Goal: Find specific page/section: Find specific page/section

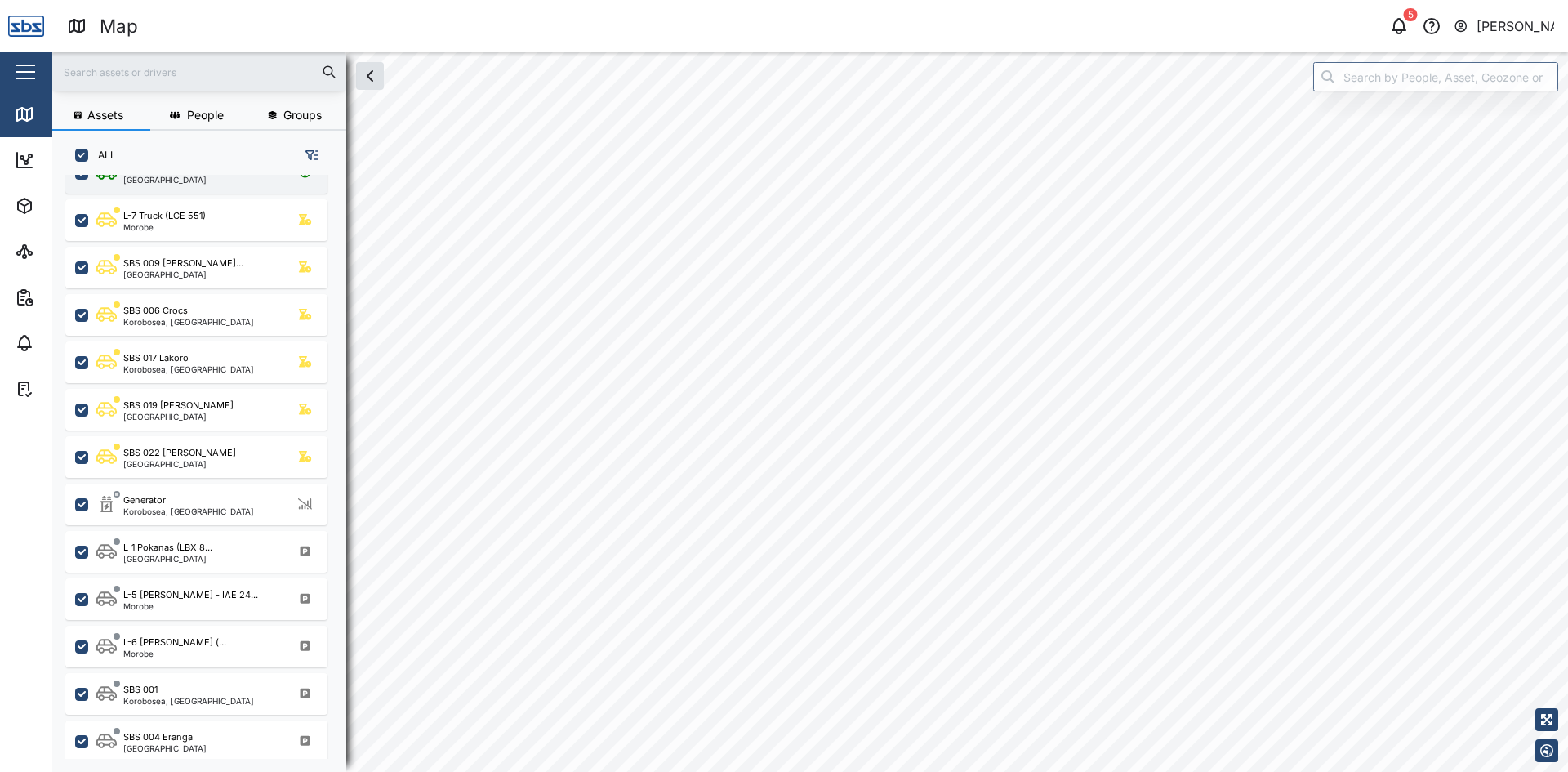
scroll to position [571, 0]
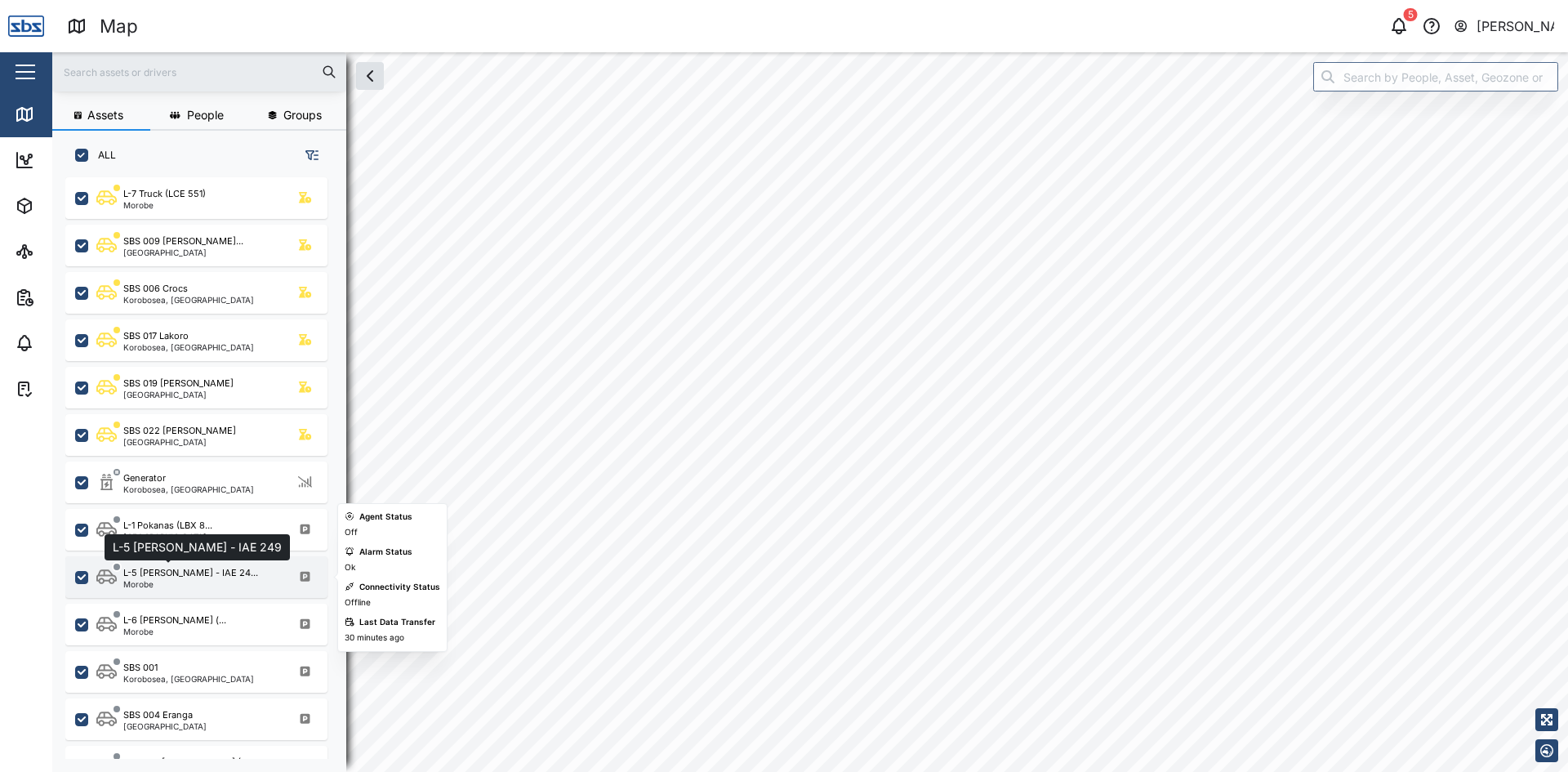
click at [136, 578] on div "L-5 [PERSON_NAME] - IAE 24..." at bounding box center [190, 573] width 135 height 14
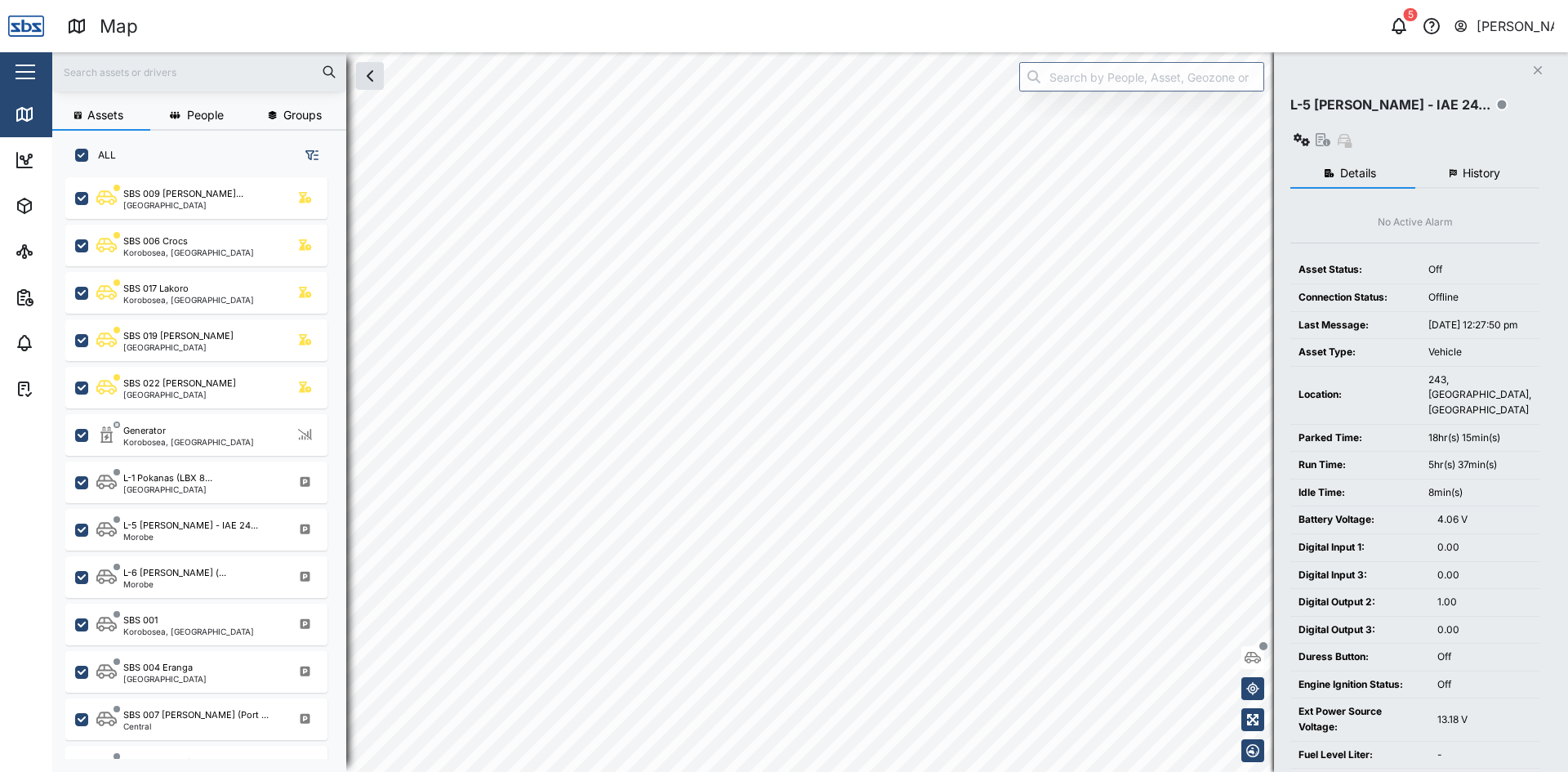
click at [1075, 0] on html "Map 5 [PERSON_NAME] Close Map Dashboard Assets ATS Camera Generator Tanks UPS V…" at bounding box center [784, 386] width 1568 height 772
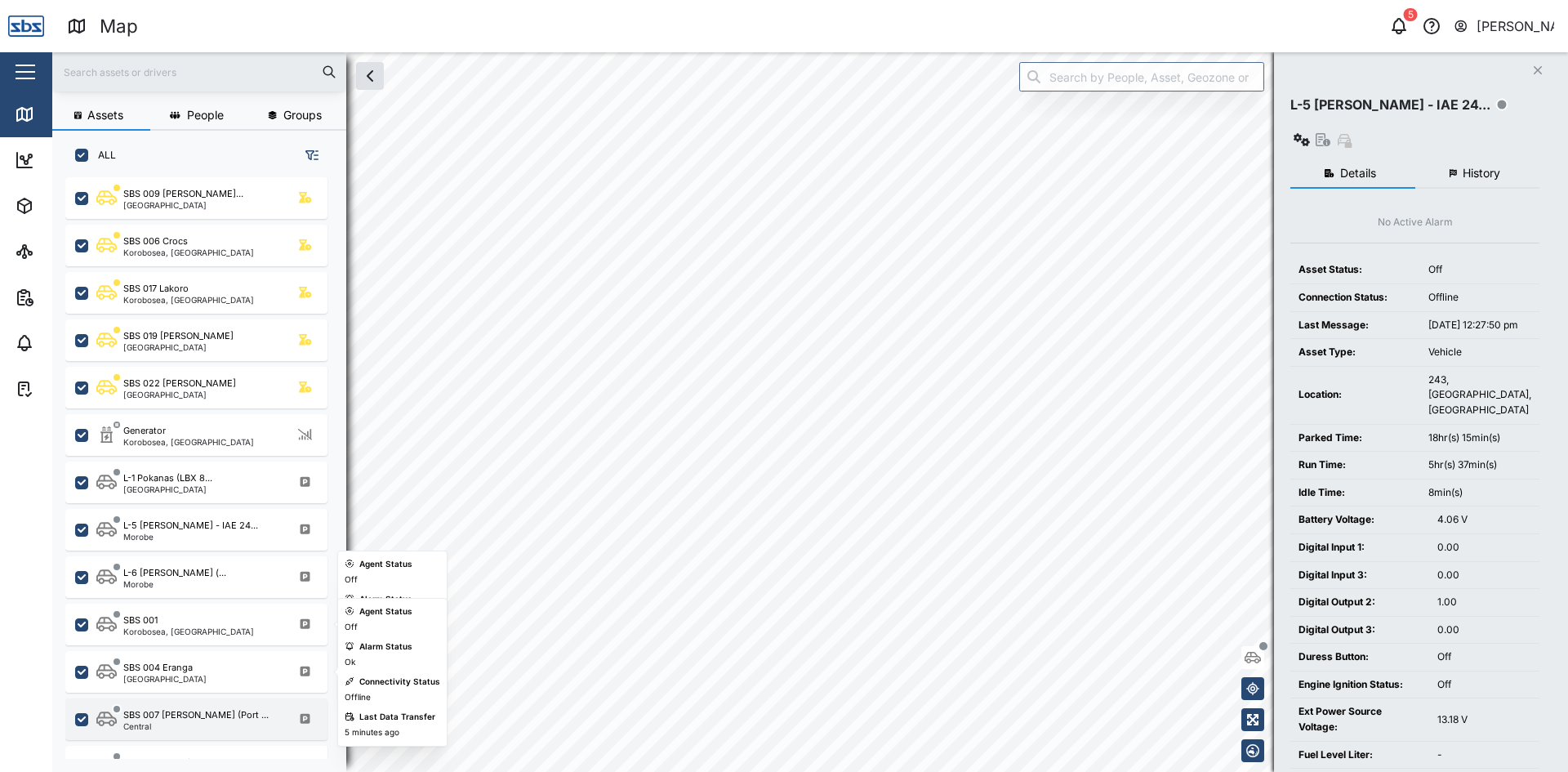
click at [288, 704] on div "Assets People Groups ALL L-7 Truck (LCE 551) Morobe SBS 009 [PERSON_NAME]... Po…" at bounding box center [810, 412] width 1516 height 719
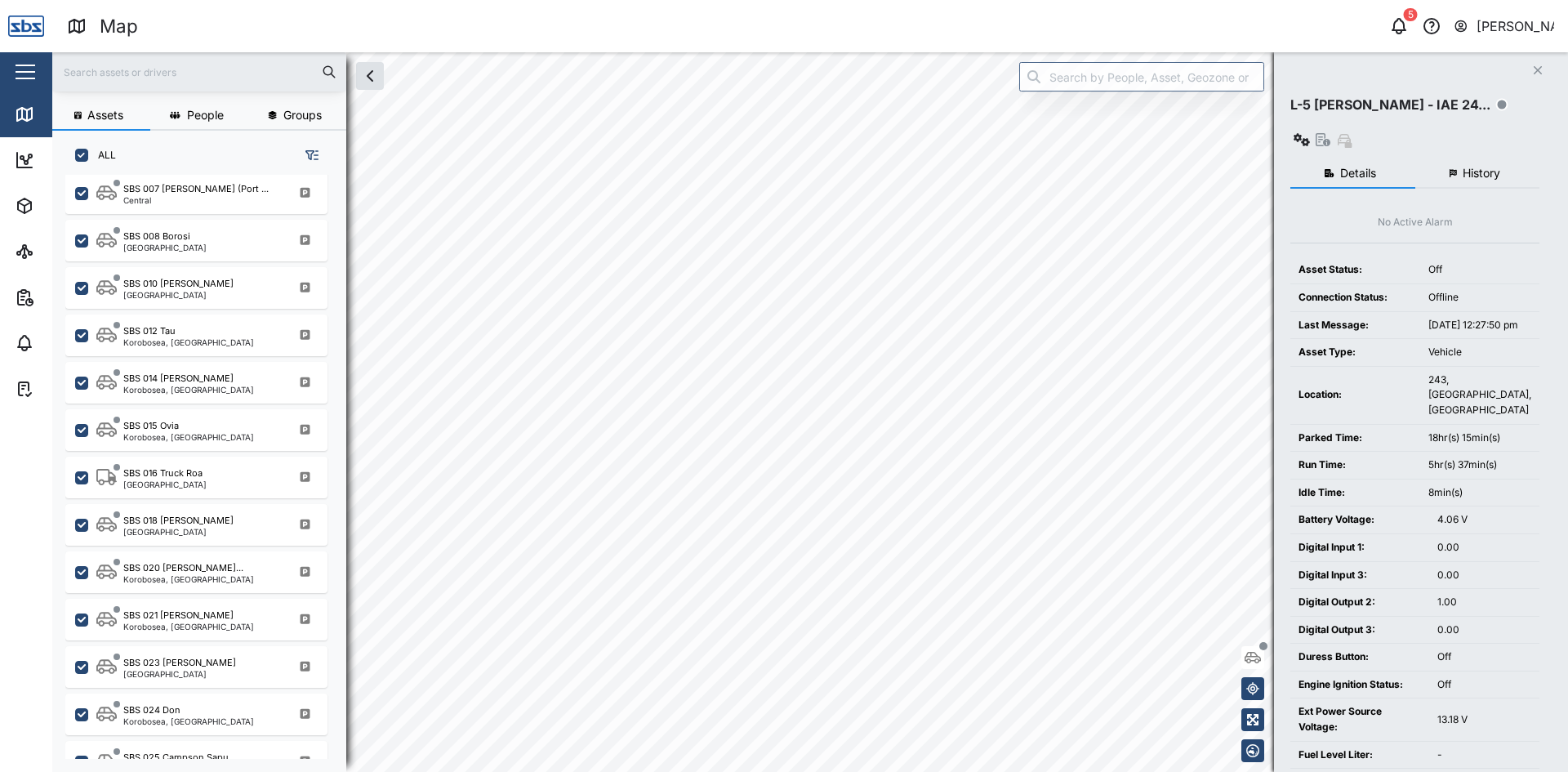
scroll to position [1143, 0]
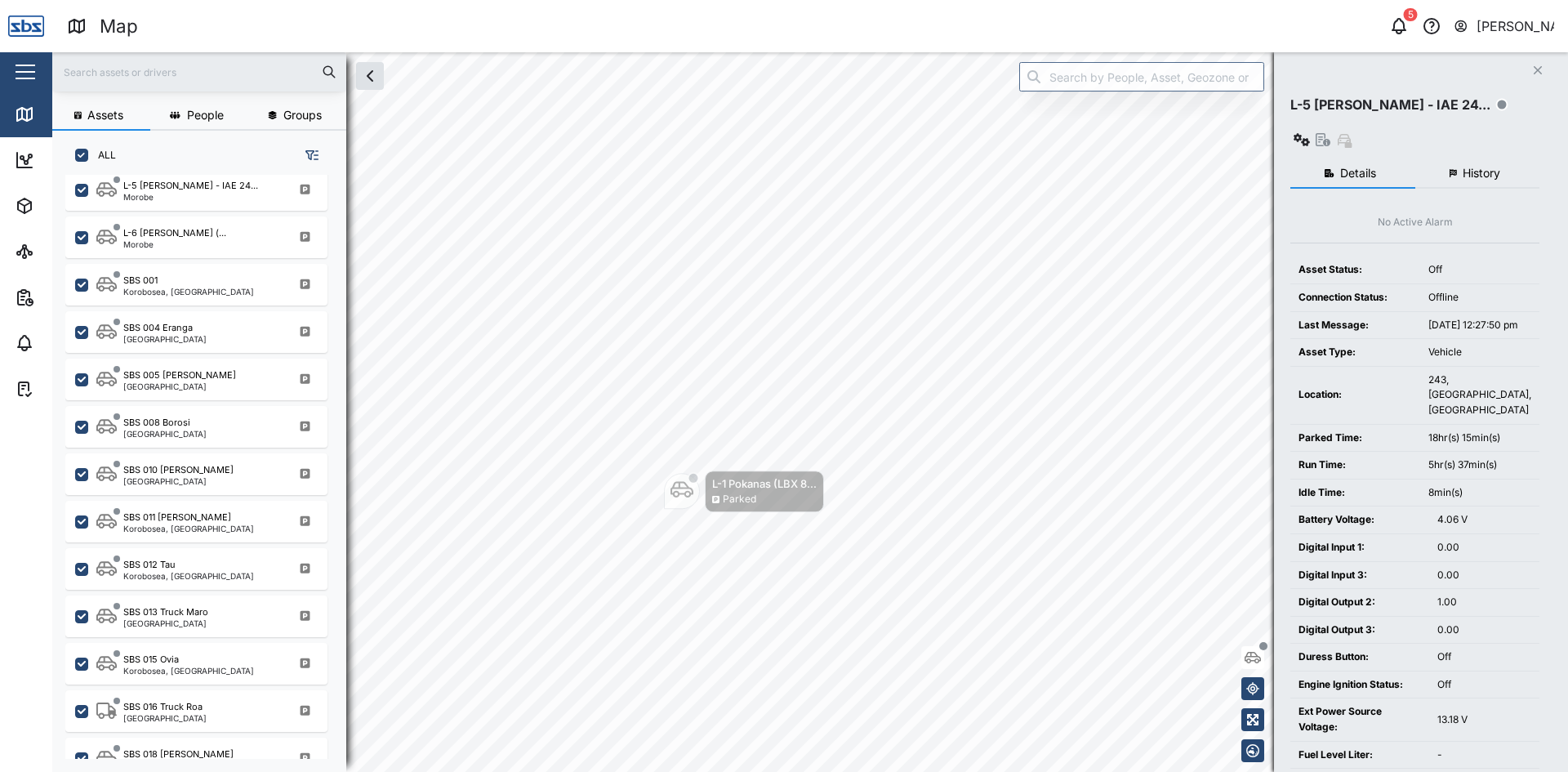
scroll to position [735, 0]
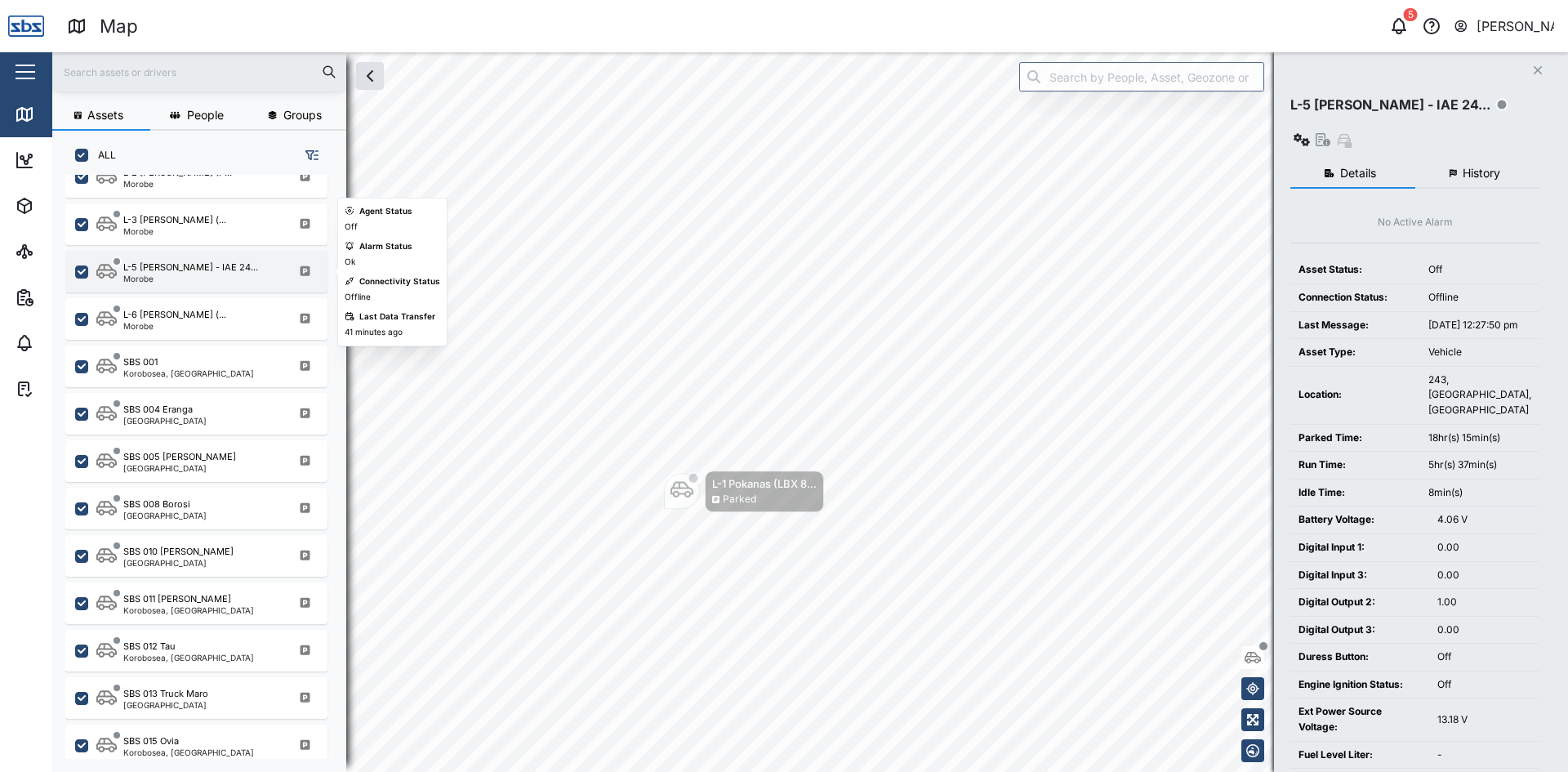
click at [136, 276] on div "Morobe" at bounding box center [190, 278] width 135 height 8
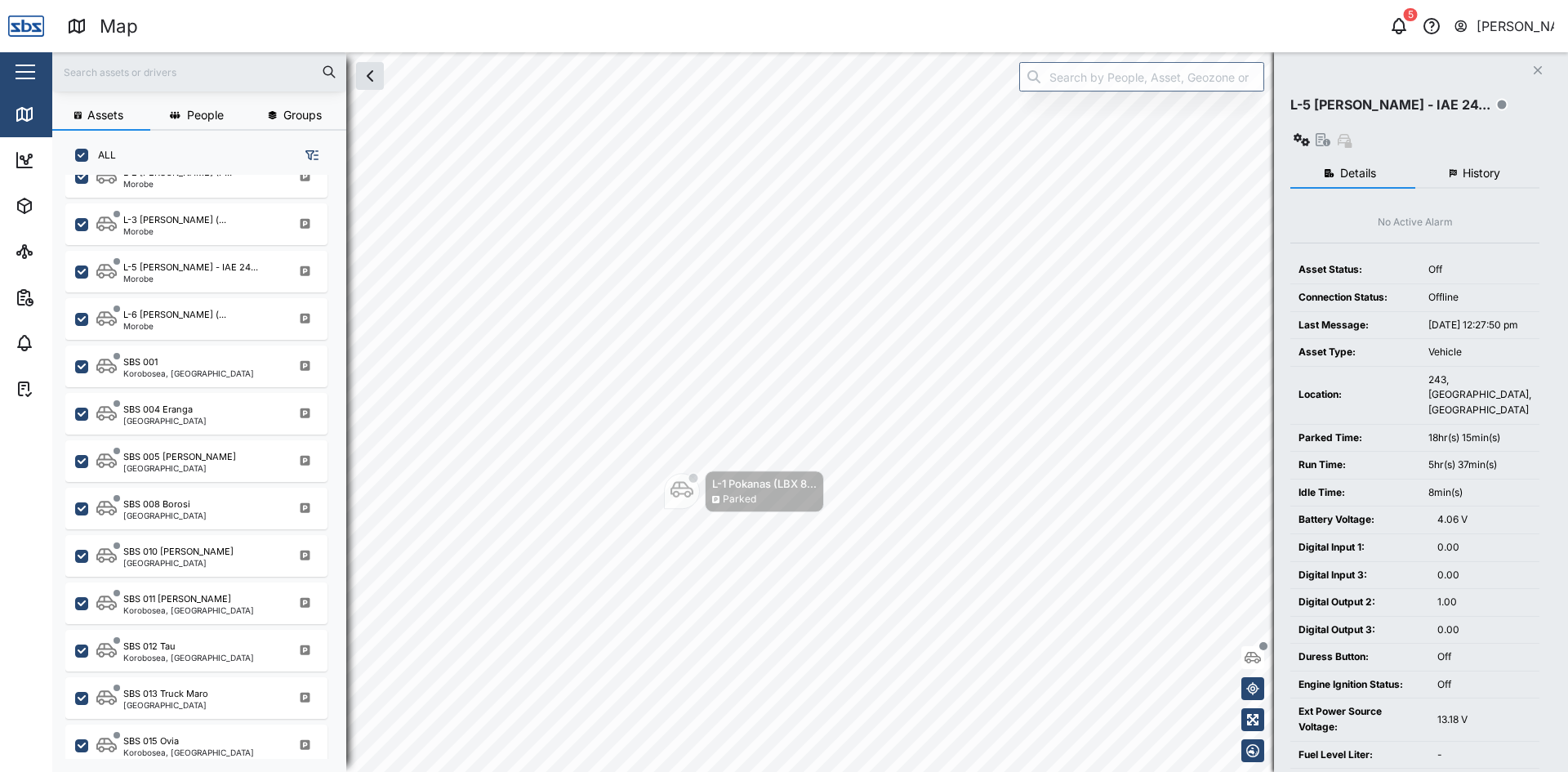
click at [78, 155] on input "ALL" at bounding box center [82, 155] width 13 height 13
checkbox input "false"
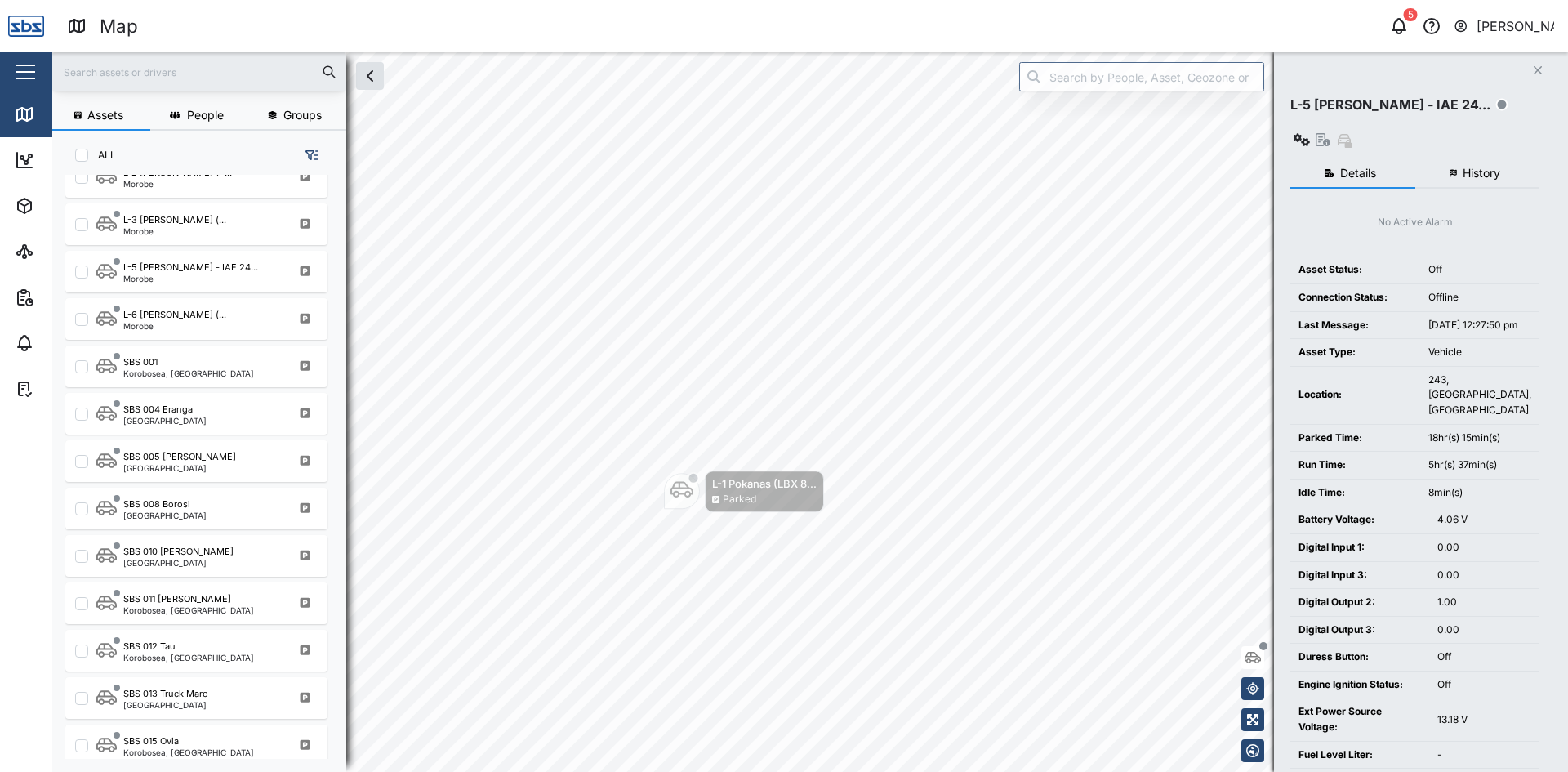
checkbox input "false"
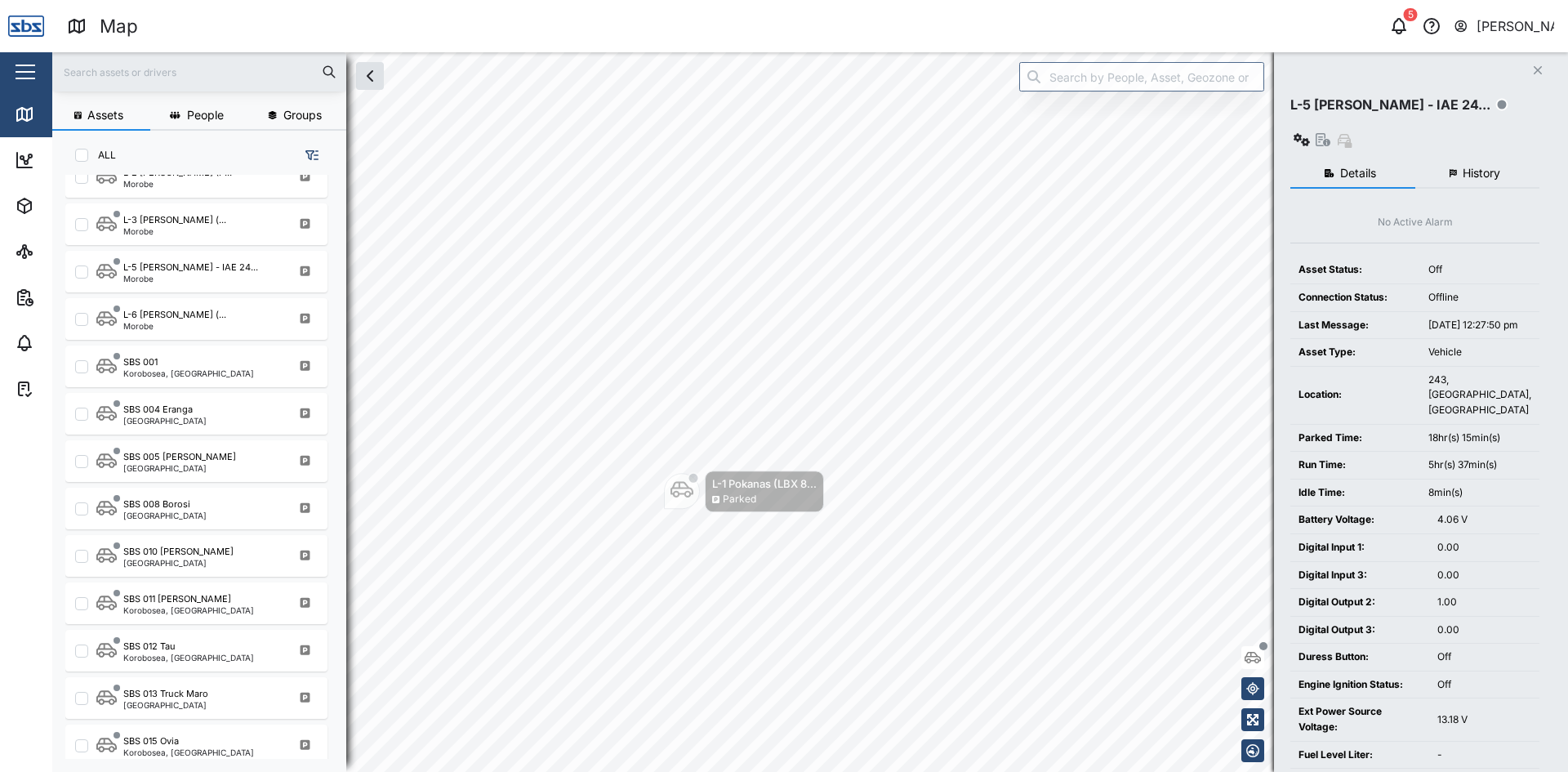
checkbox input "false"
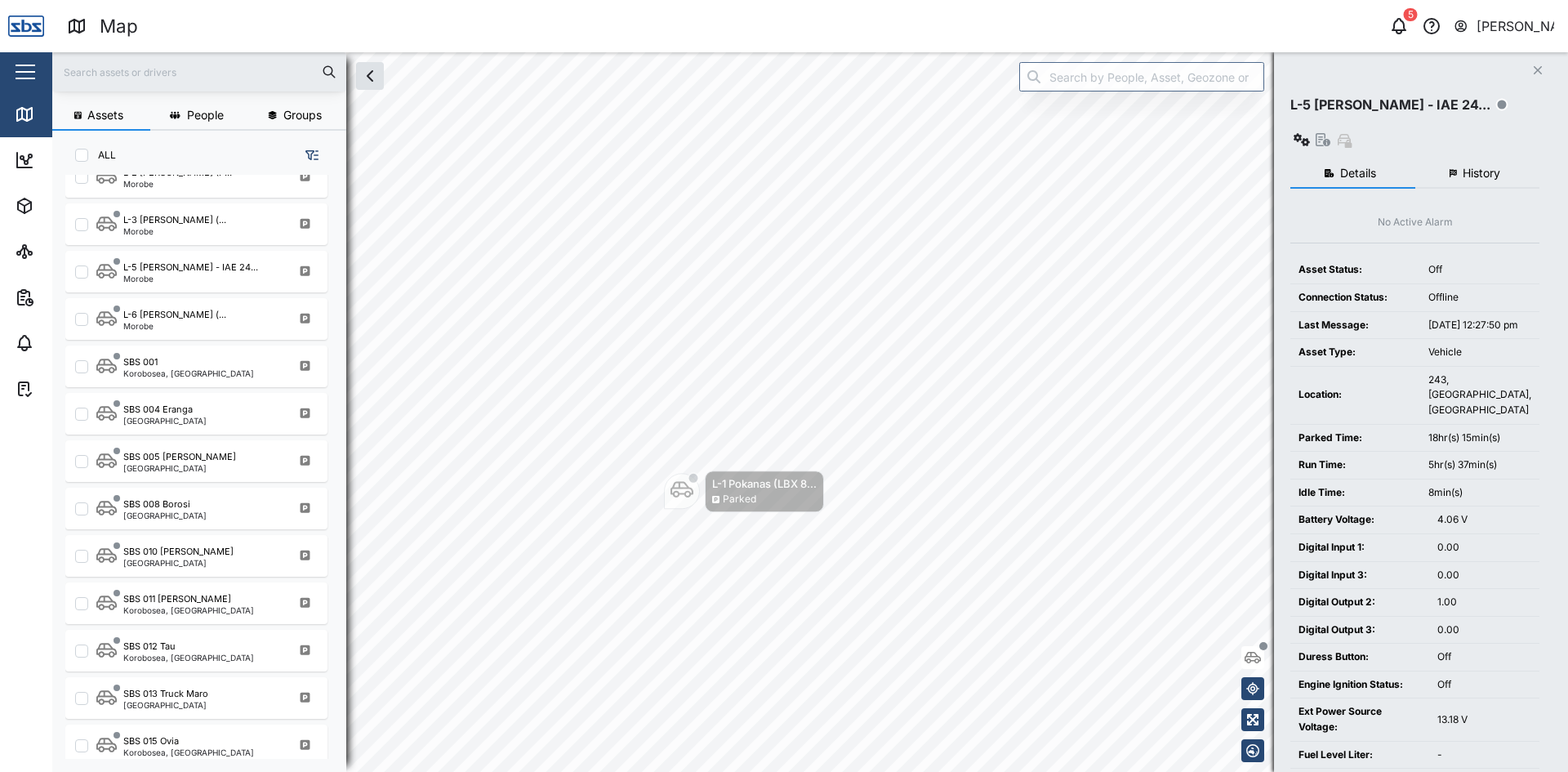
checkbox input "false"
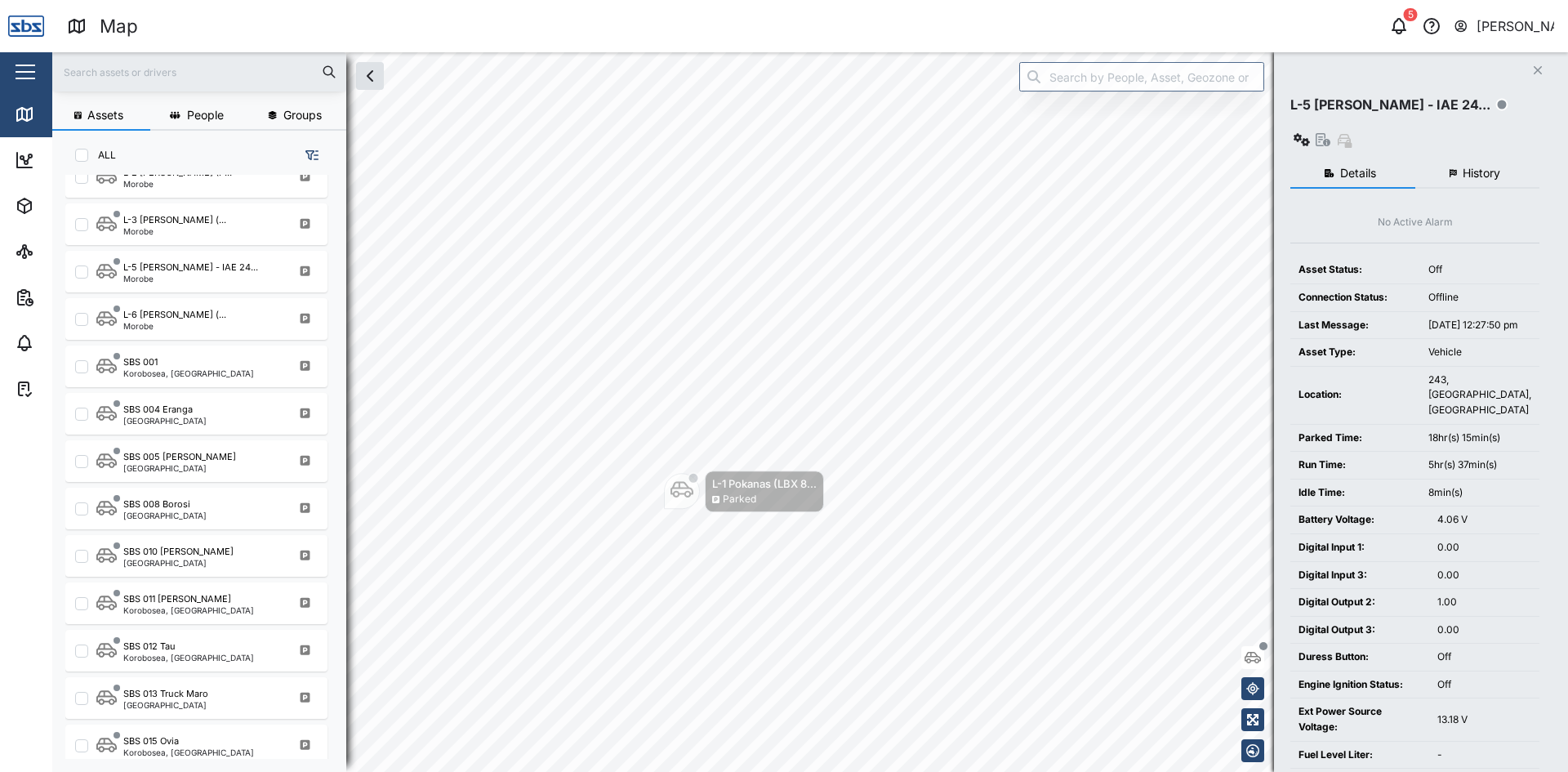
checkbox input "false"
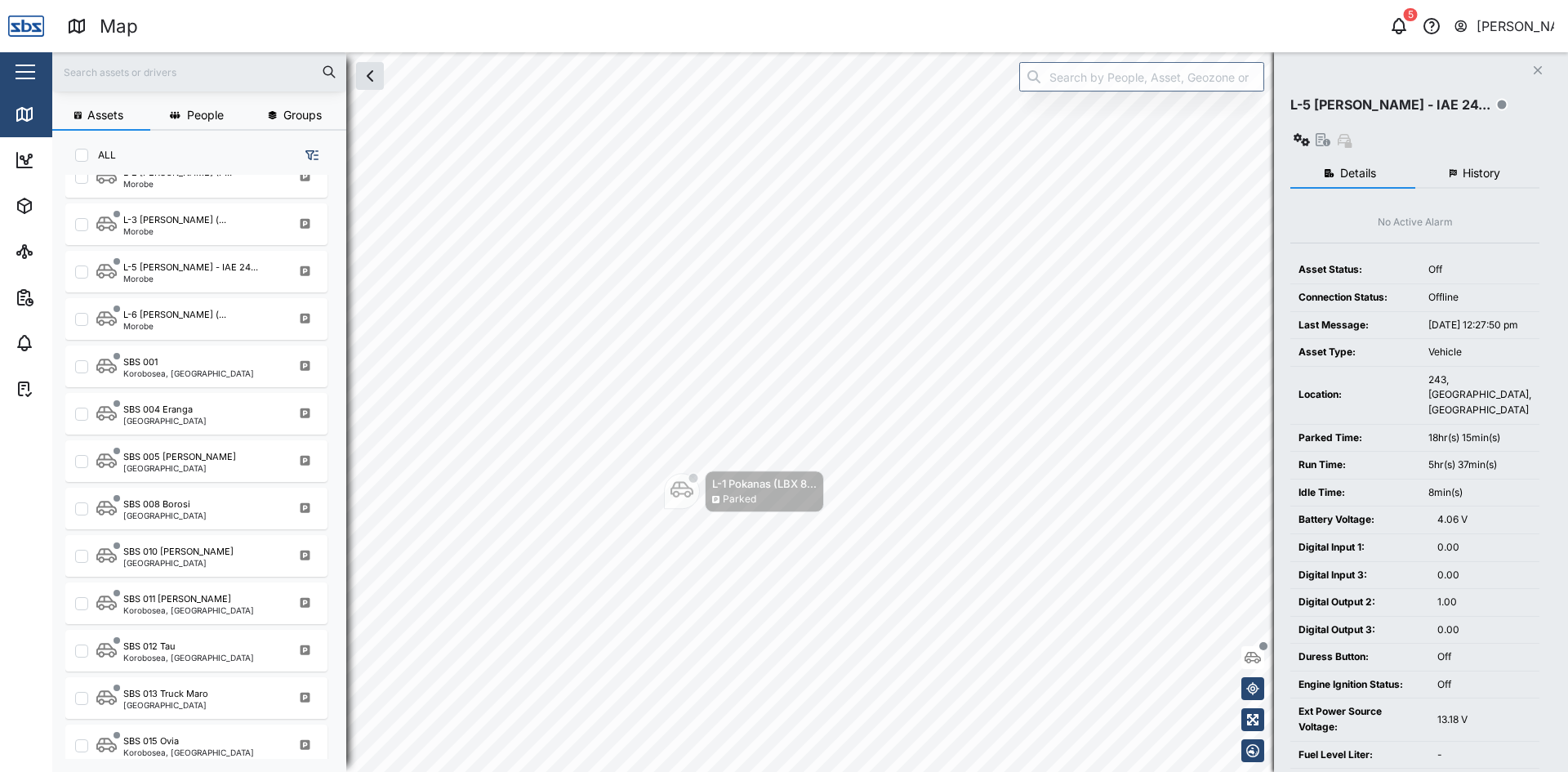
checkbox input "false"
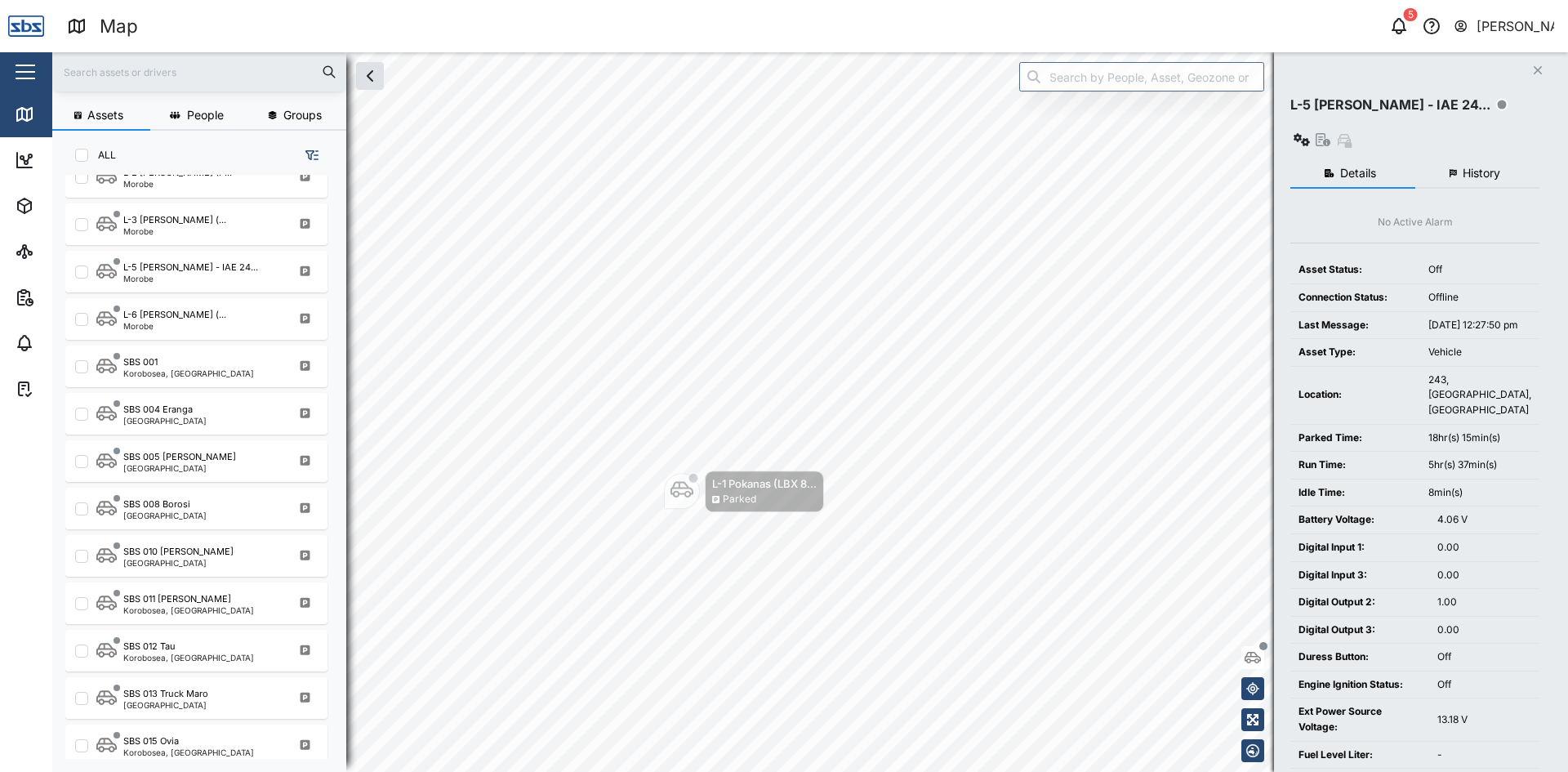
checkbox input "false"
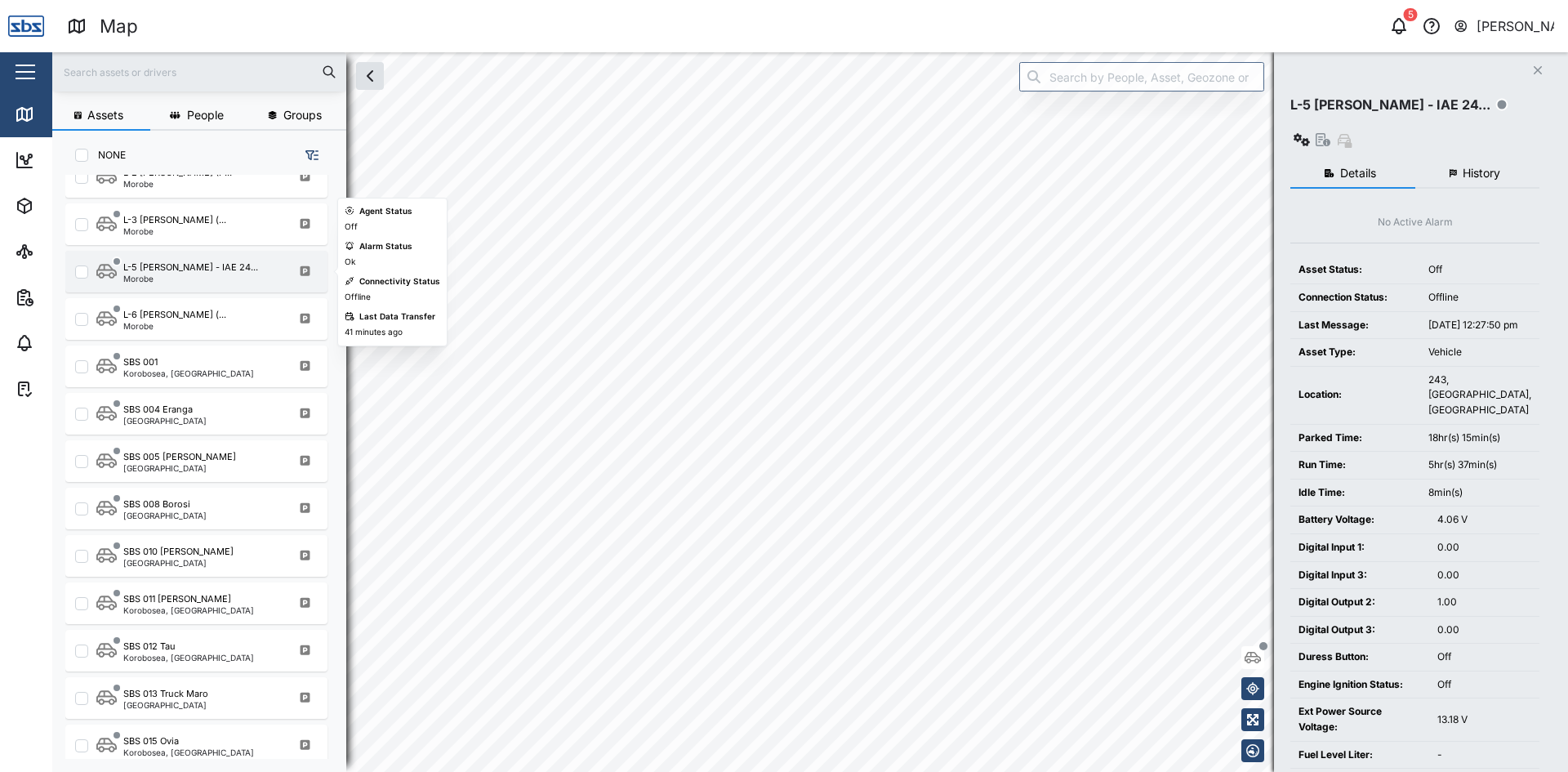
click at [83, 275] on input "grid" at bounding box center [82, 272] width 13 height 13
click at [212, 279] on div "Morobe" at bounding box center [190, 278] width 135 height 8
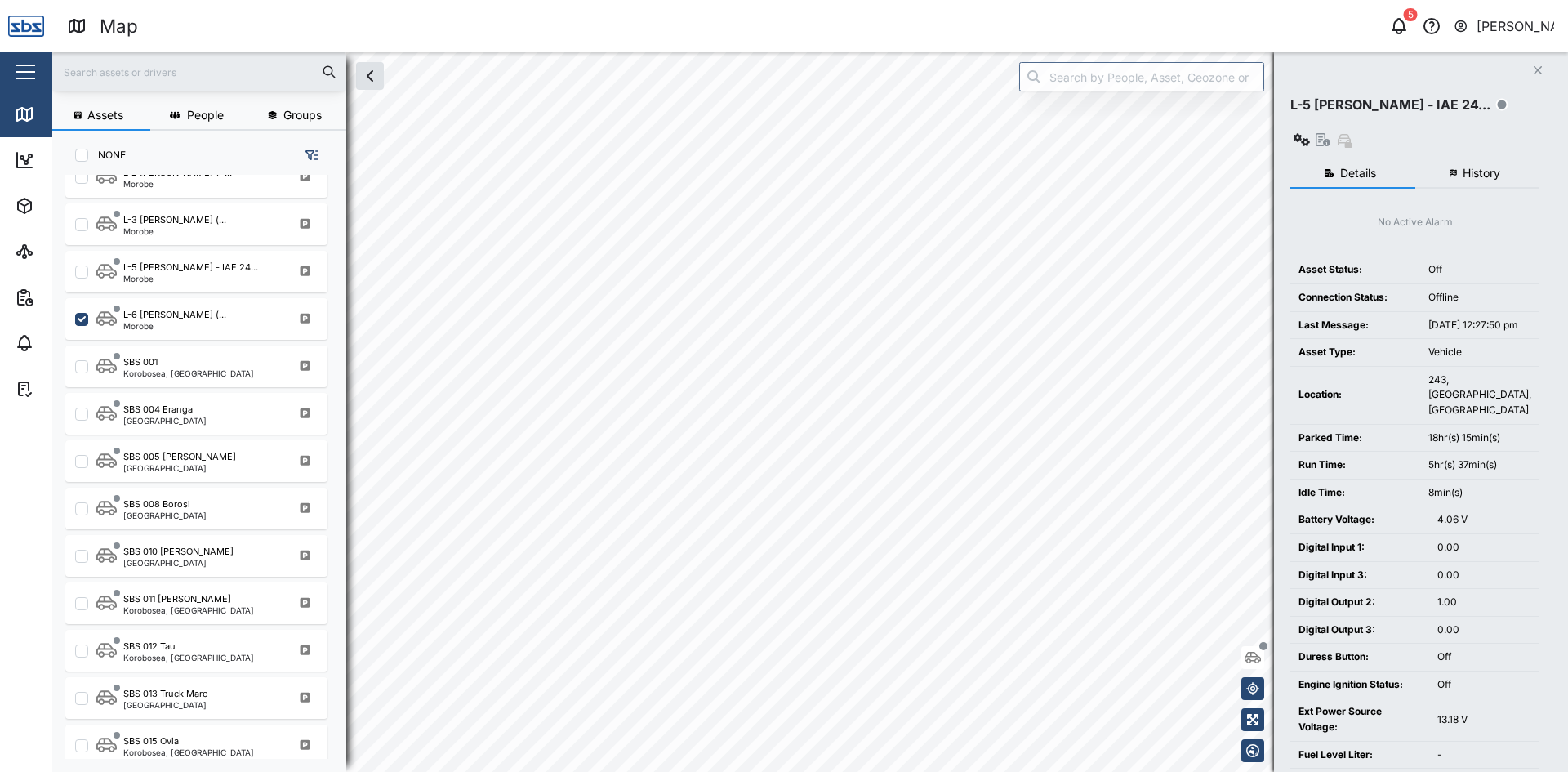
checkbox input "false"
click at [1531, 69] on button "Close" at bounding box center [1538, 70] width 23 height 23
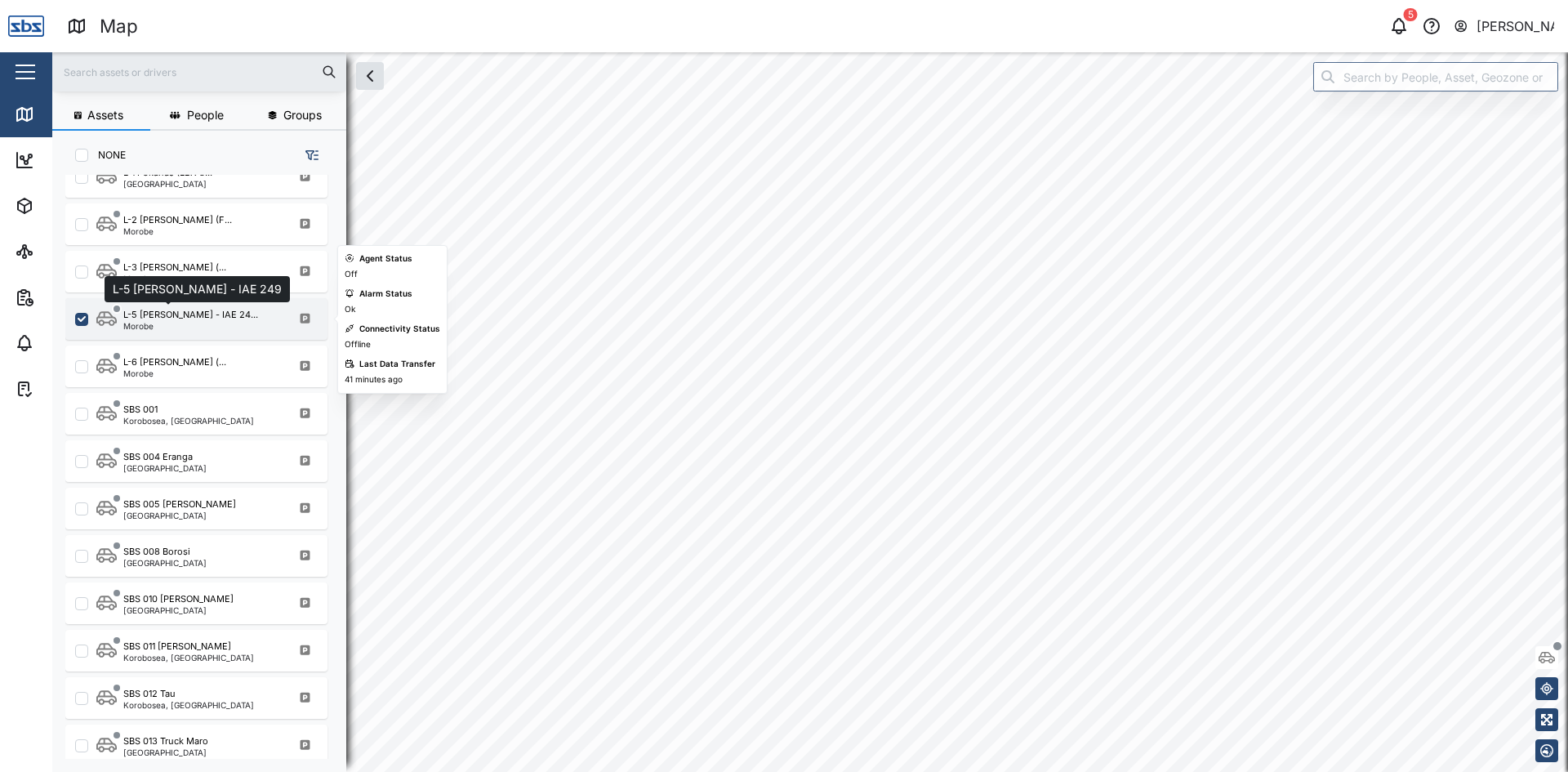
click at [140, 317] on div "L-5 [PERSON_NAME] - IAE 24..." at bounding box center [190, 314] width 135 height 14
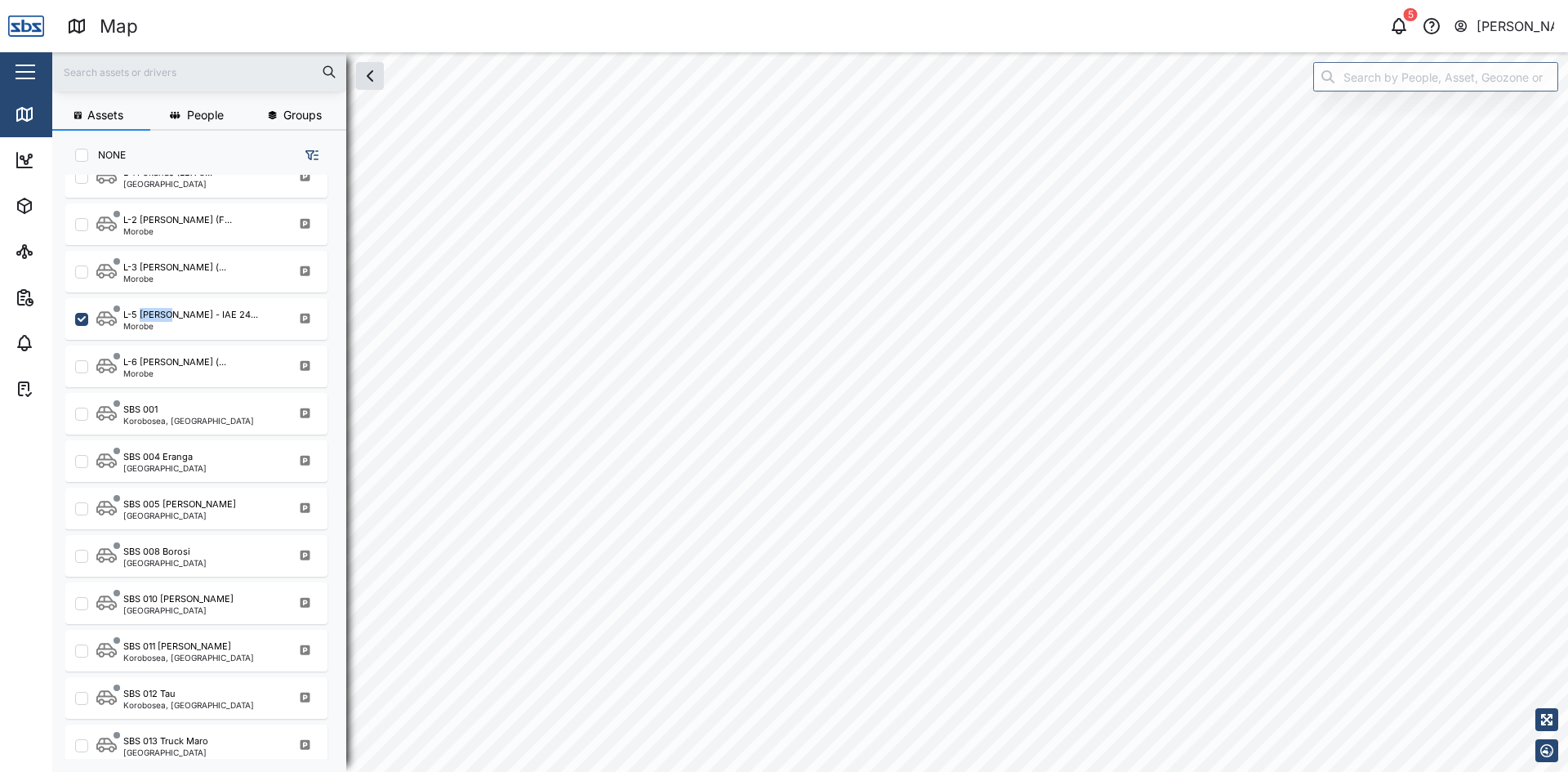
click at [531, 771] on html "Map 5 [PERSON_NAME] Close Map Dashboard Assets ATS Camera Generator Tanks UPS V…" at bounding box center [784, 386] width 1568 height 772
click at [418, 771] on html "Map 5 [PERSON_NAME] Close Map Dashboard Assets ATS Camera Generator Tanks UPS V…" at bounding box center [784, 386] width 1568 height 772
click at [477, 771] on html "Map 5 [PERSON_NAME] Close Map Dashboard Assets ATS Camera Generator Tanks UPS V…" at bounding box center [784, 386] width 1568 height 772
click at [544, 771] on html "Map 5 [PERSON_NAME] Close Map Dashboard Assets ATS Camera Generator Tanks UPS V…" at bounding box center [784, 386] width 1568 height 772
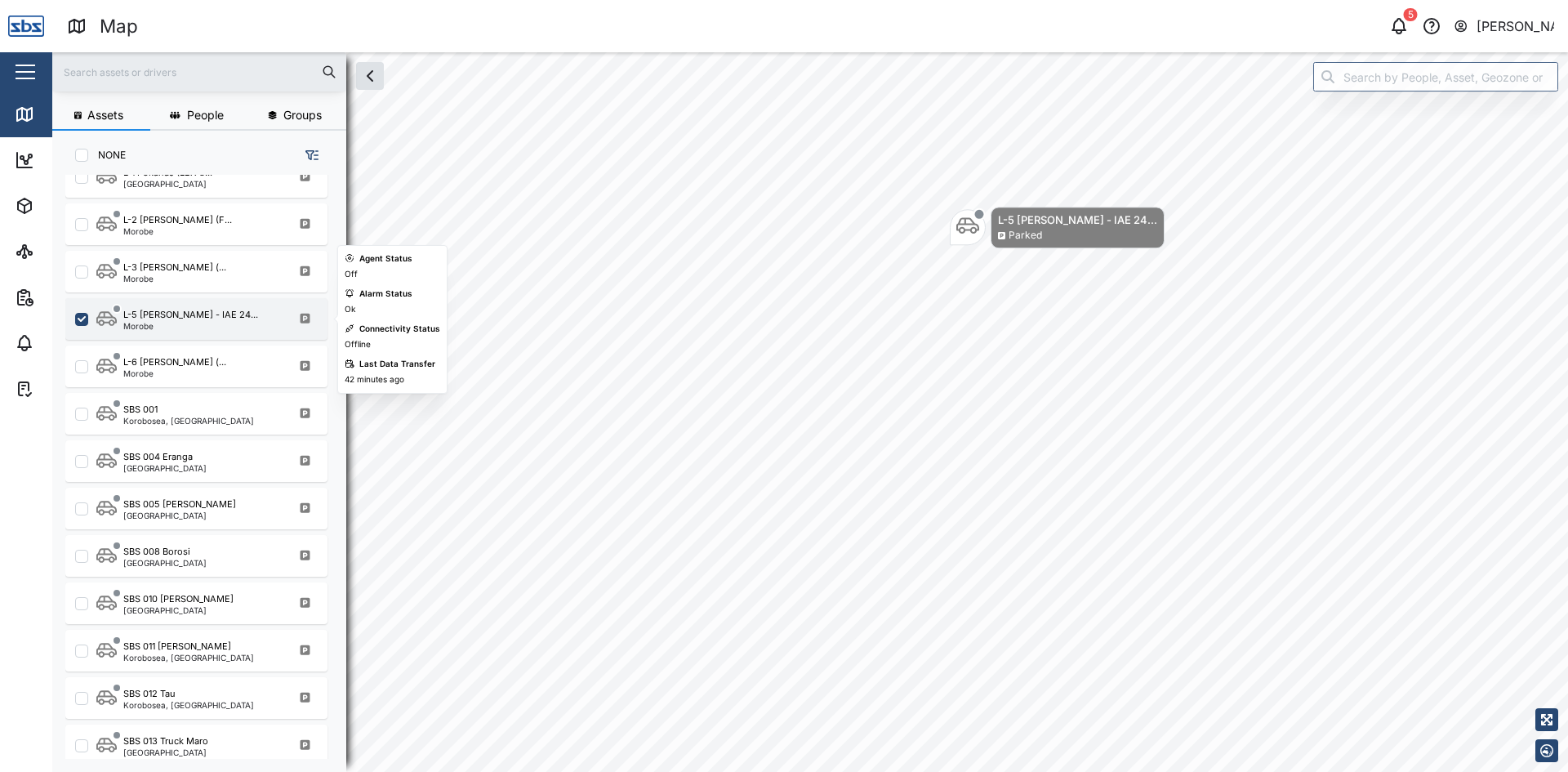
click at [303, 320] on icon "grid" at bounding box center [305, 318] width 15 height 11
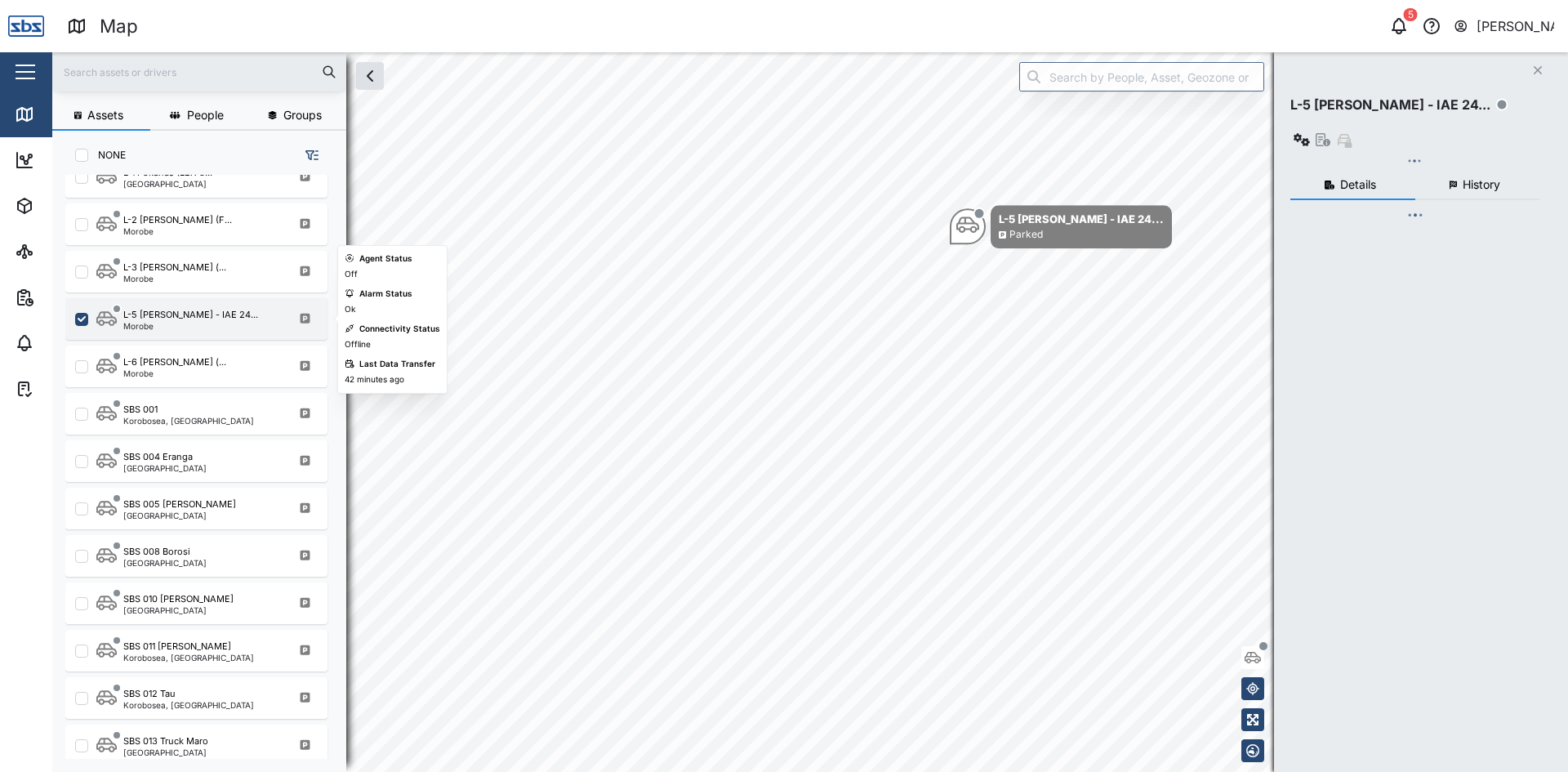
click at [303, 320] on icon "grid" at bounding box center [305, 318] width 15 height 11
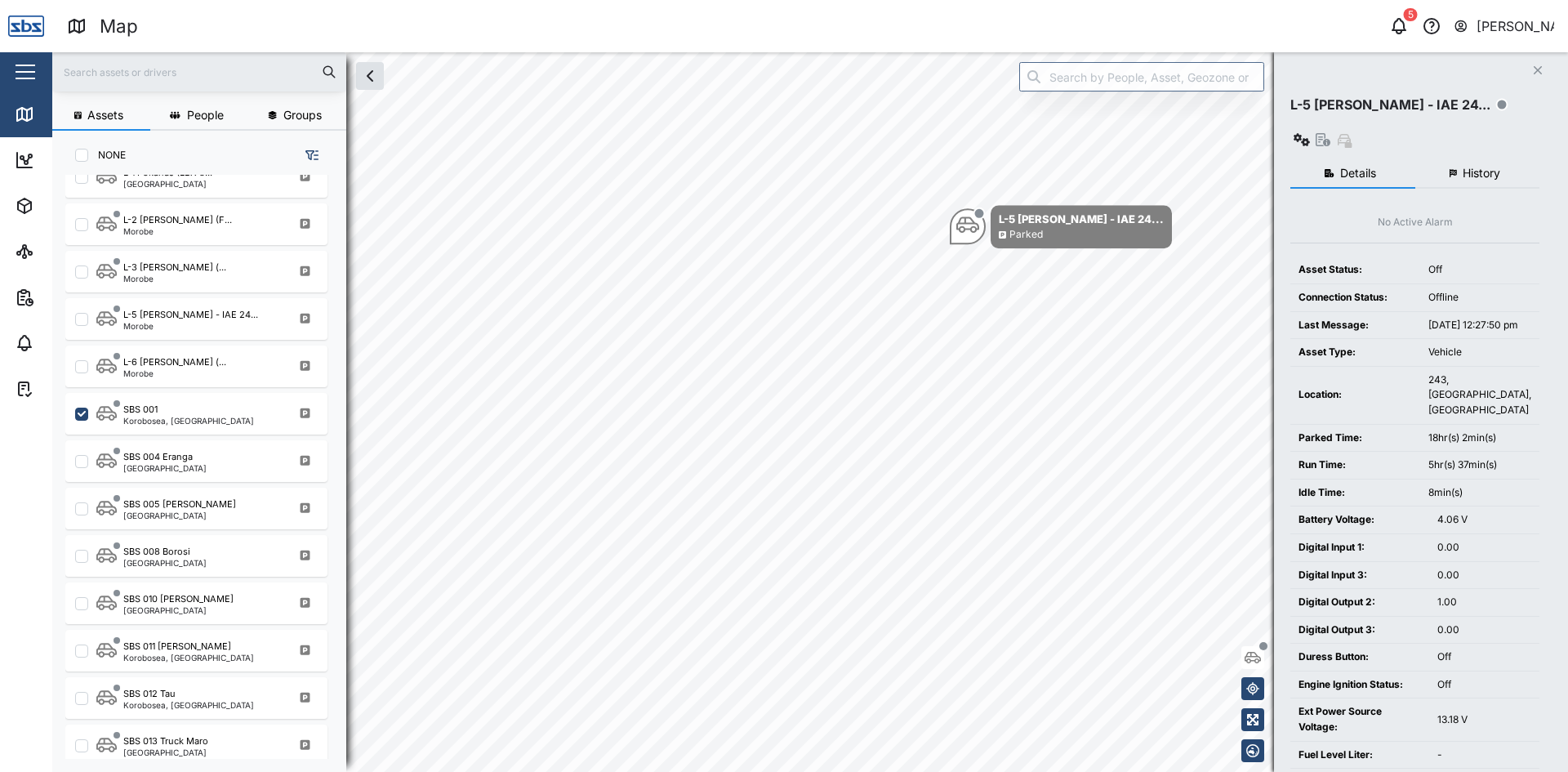
checkbox input "false"
checkbox input "true"
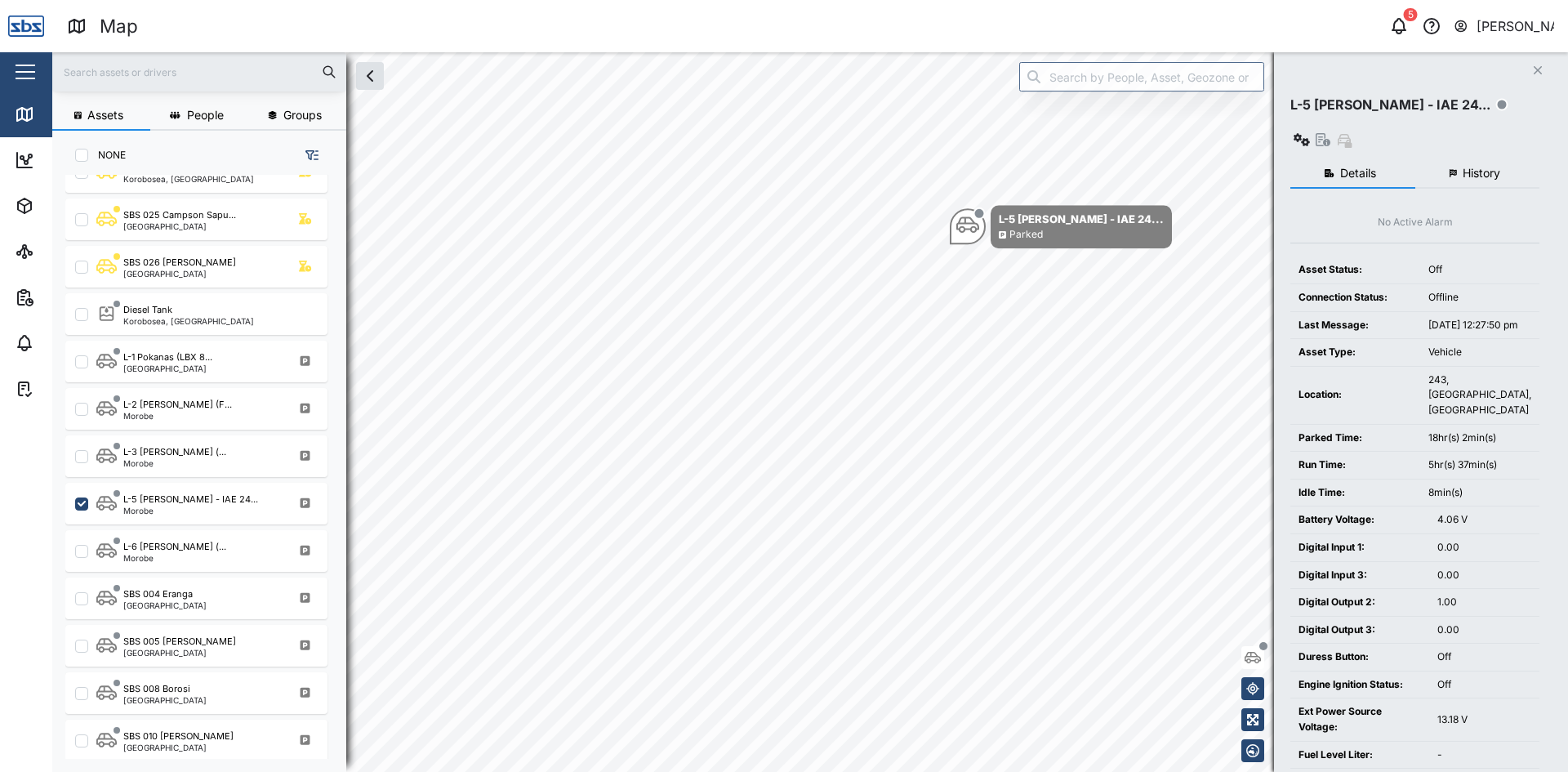
scroll to position [653, 0]
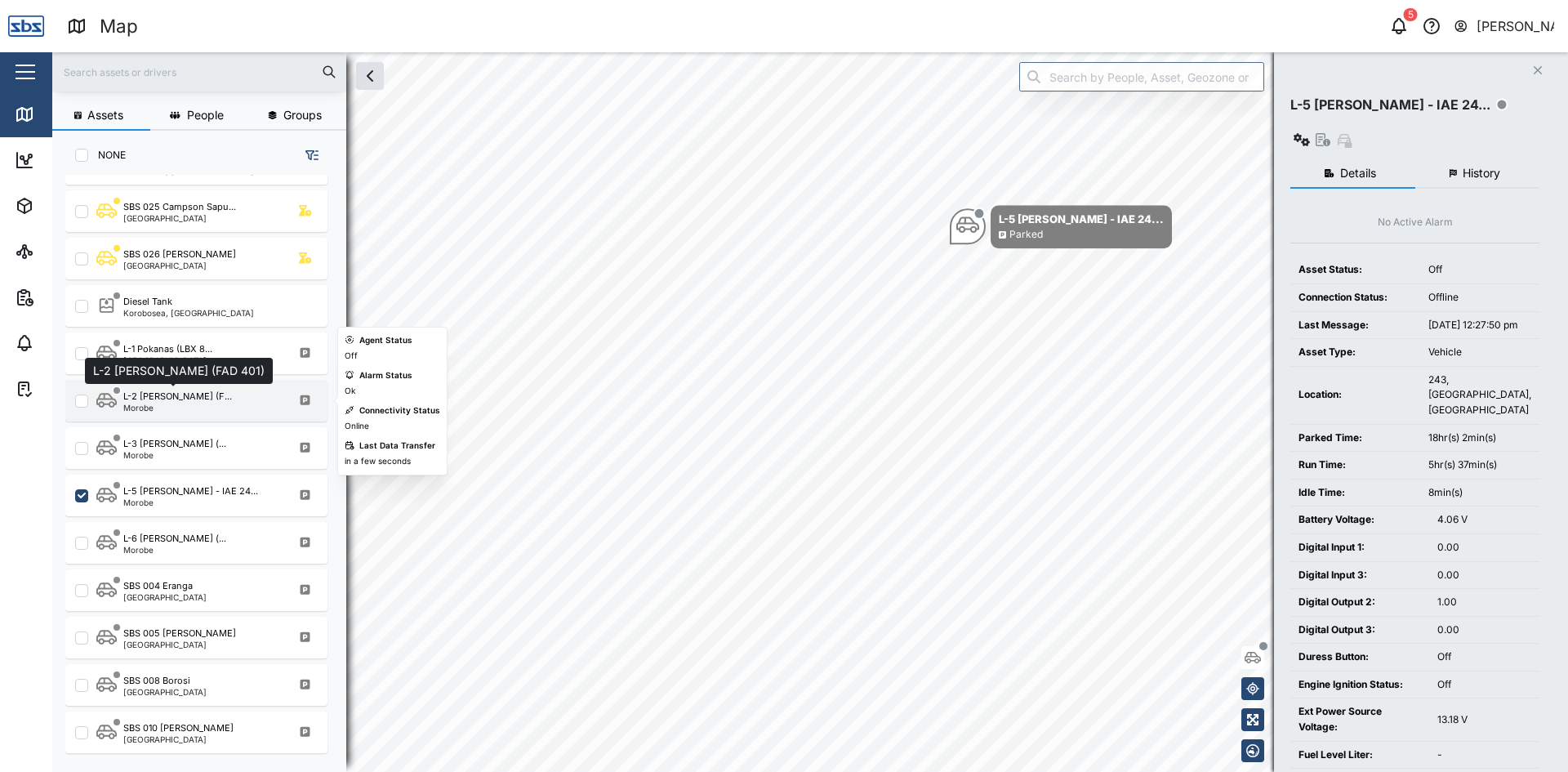
click at [171, 398] on div "L-2 [PERSON_NAME] (F..." at bounding box center [177, 397] width 109 height 14
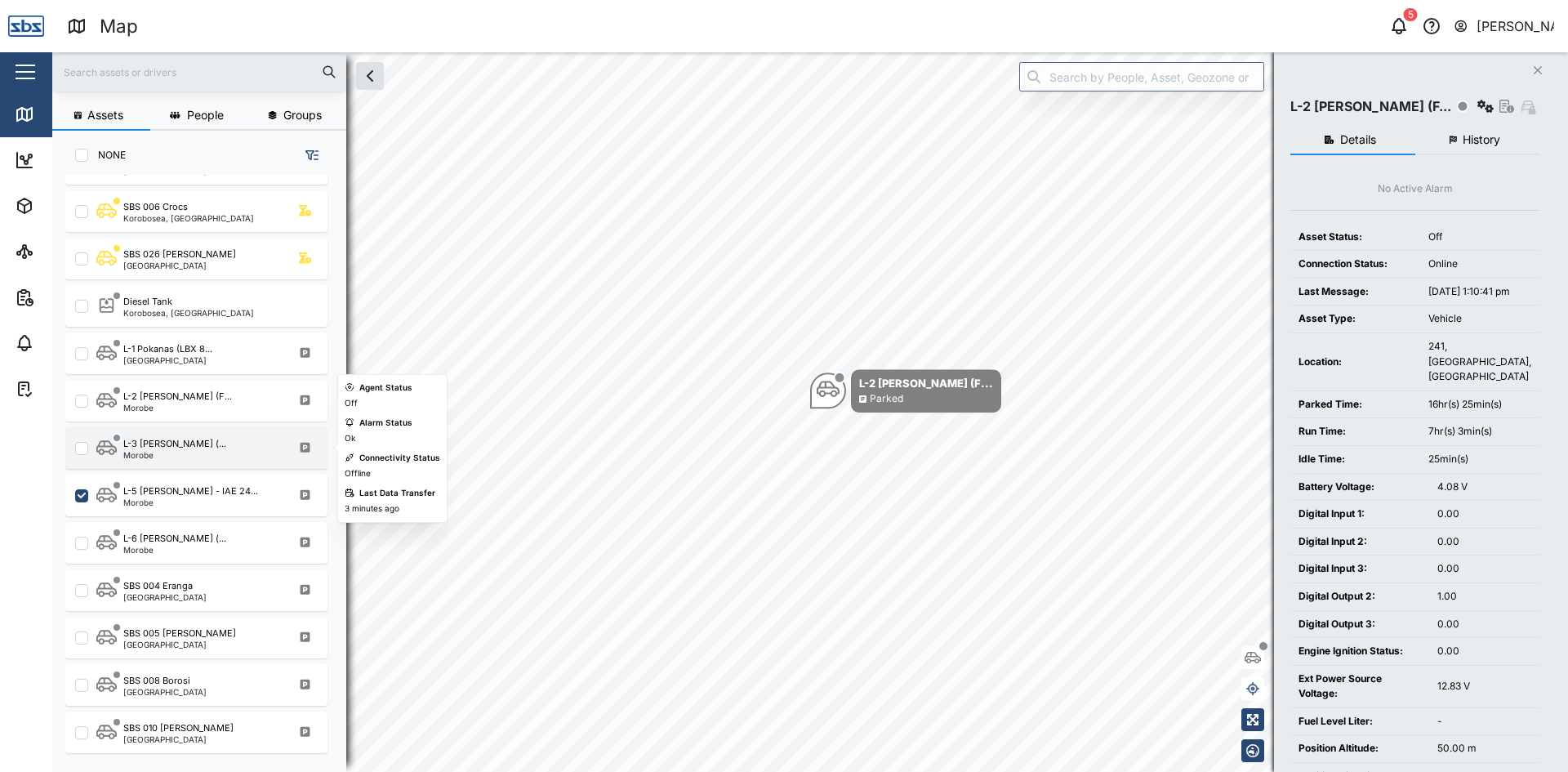
click at [182, 457] on div "Morobe" at bounding box center [175, 454] width 103 height 8
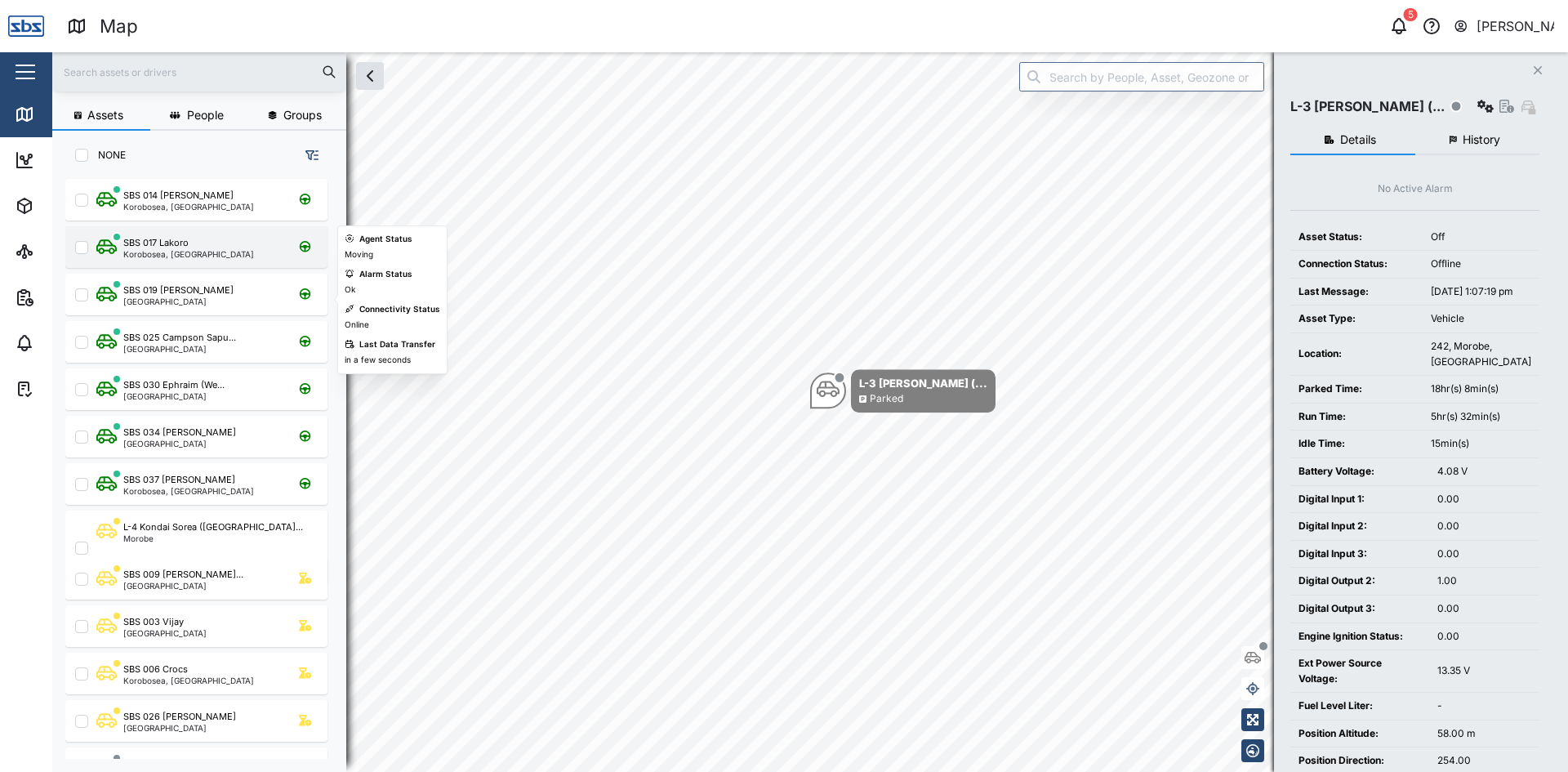
scroll to position [245, 0]
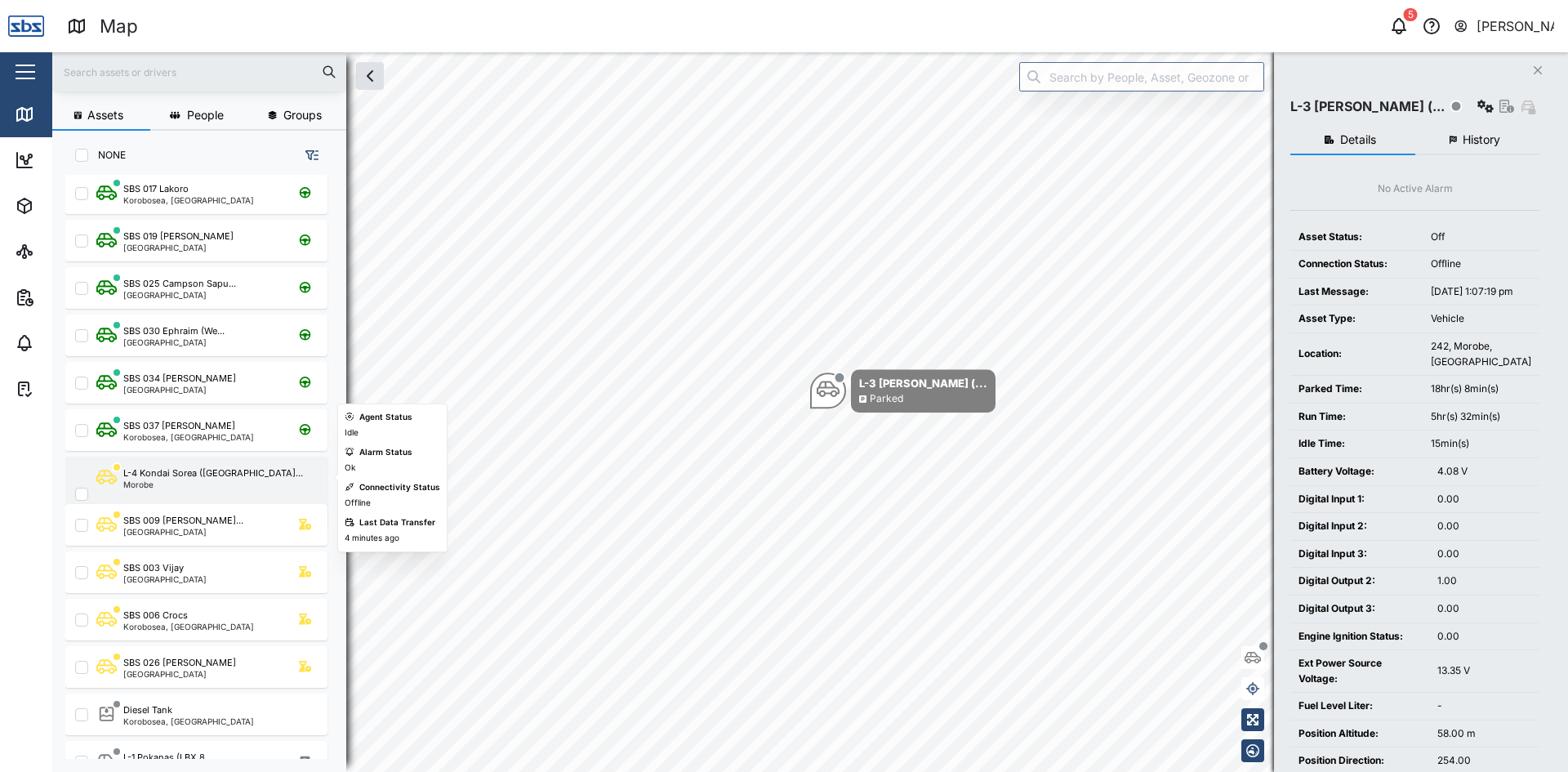
click at [162, 482] on div "Morobe" at bounding box center [213, 484] width 180 height 8
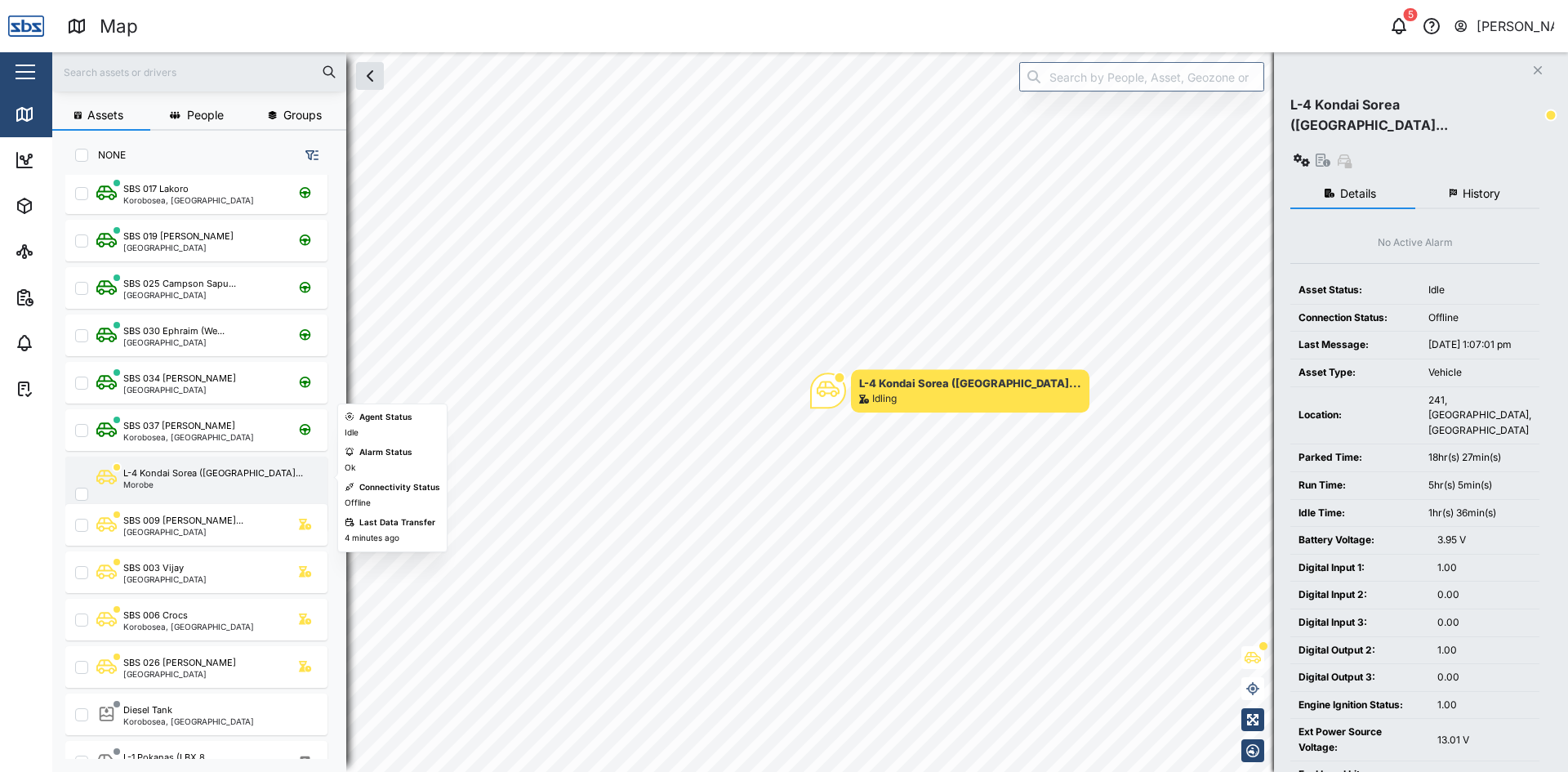
checkbox input "true"
checkbox input "false"
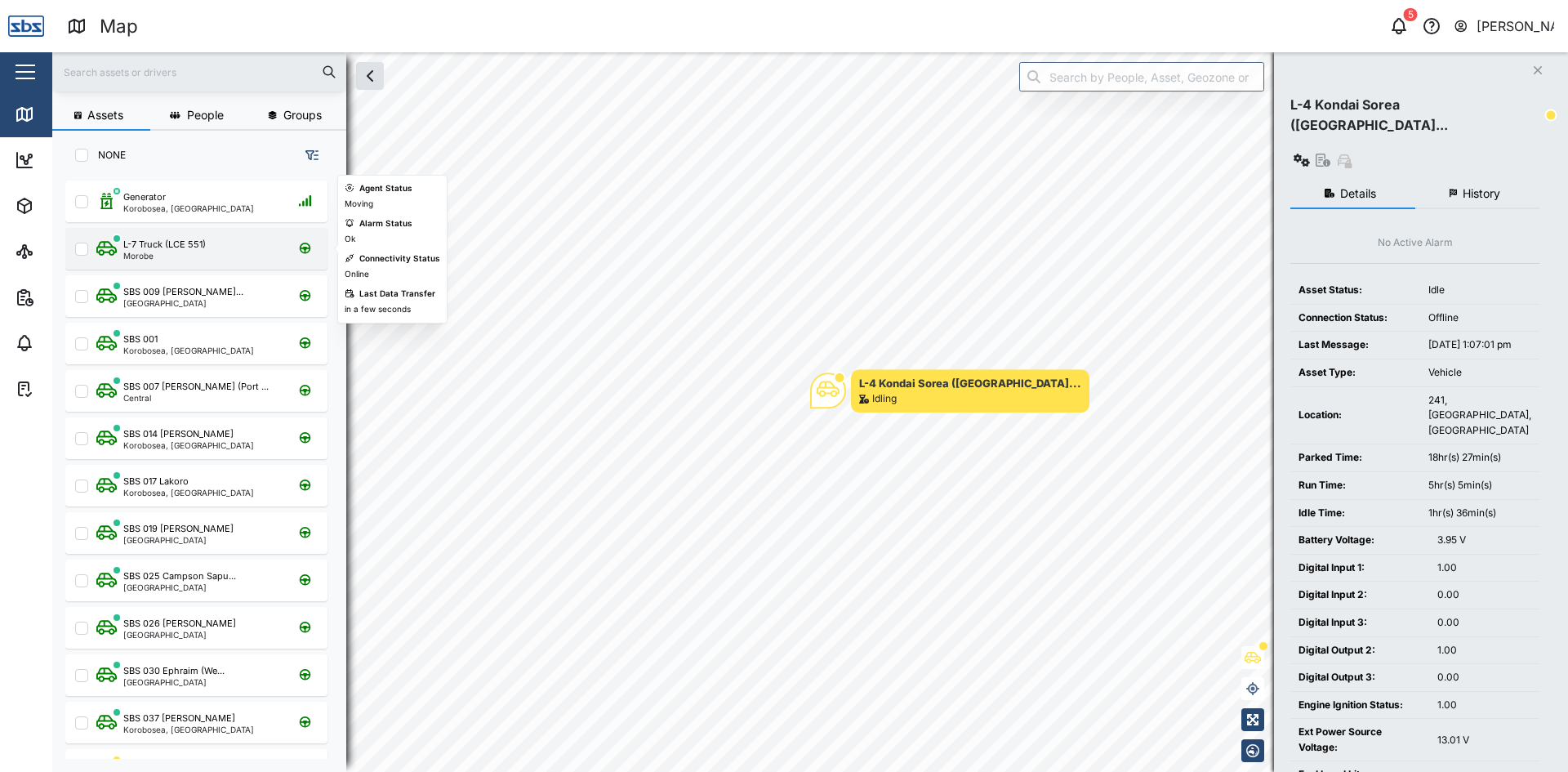
click at [162, 246] on div "L-7 Truck (LCE 551)" at bounding box center [164, 245] width 83 height 14
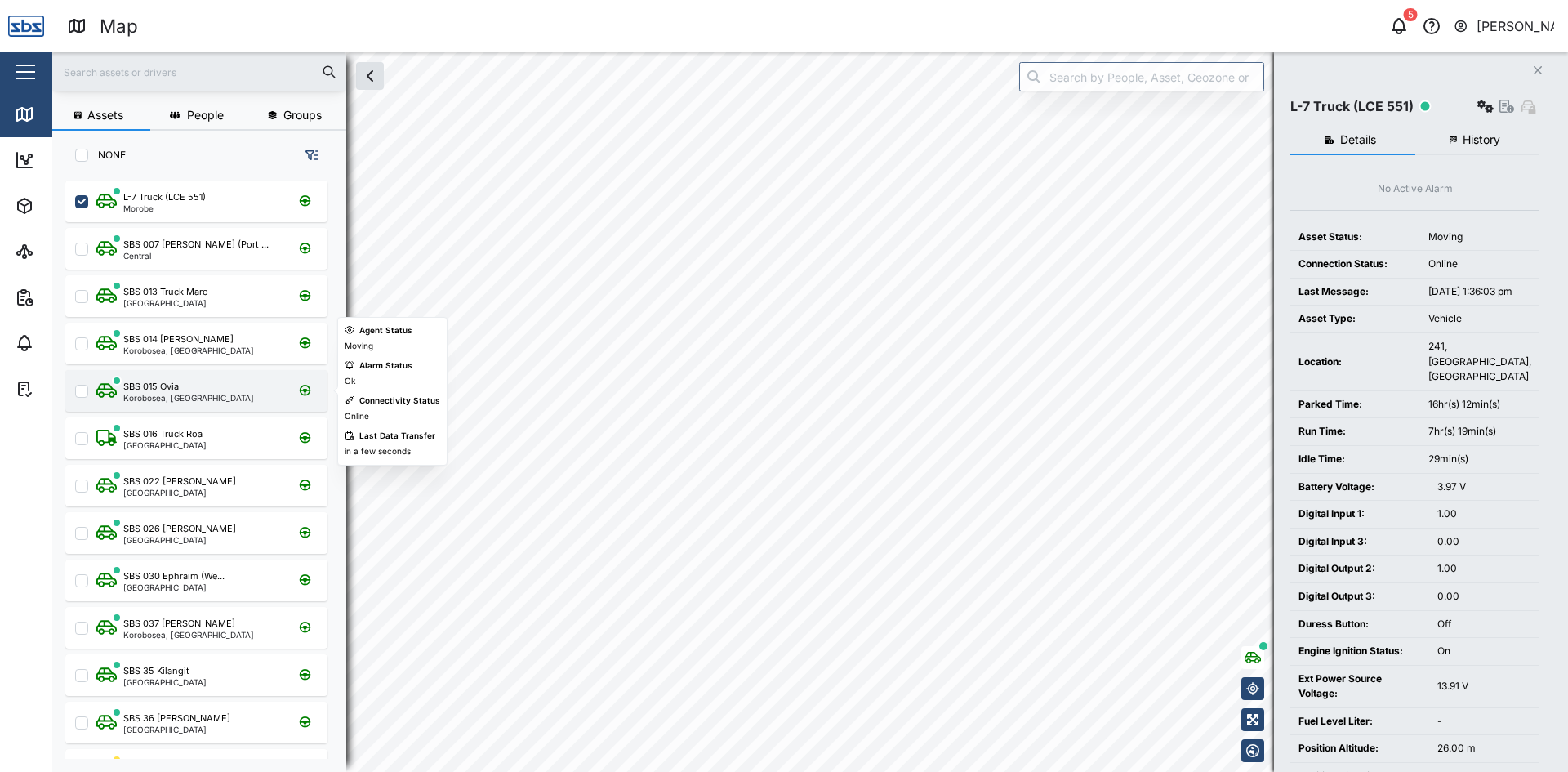
checkbox input "false"
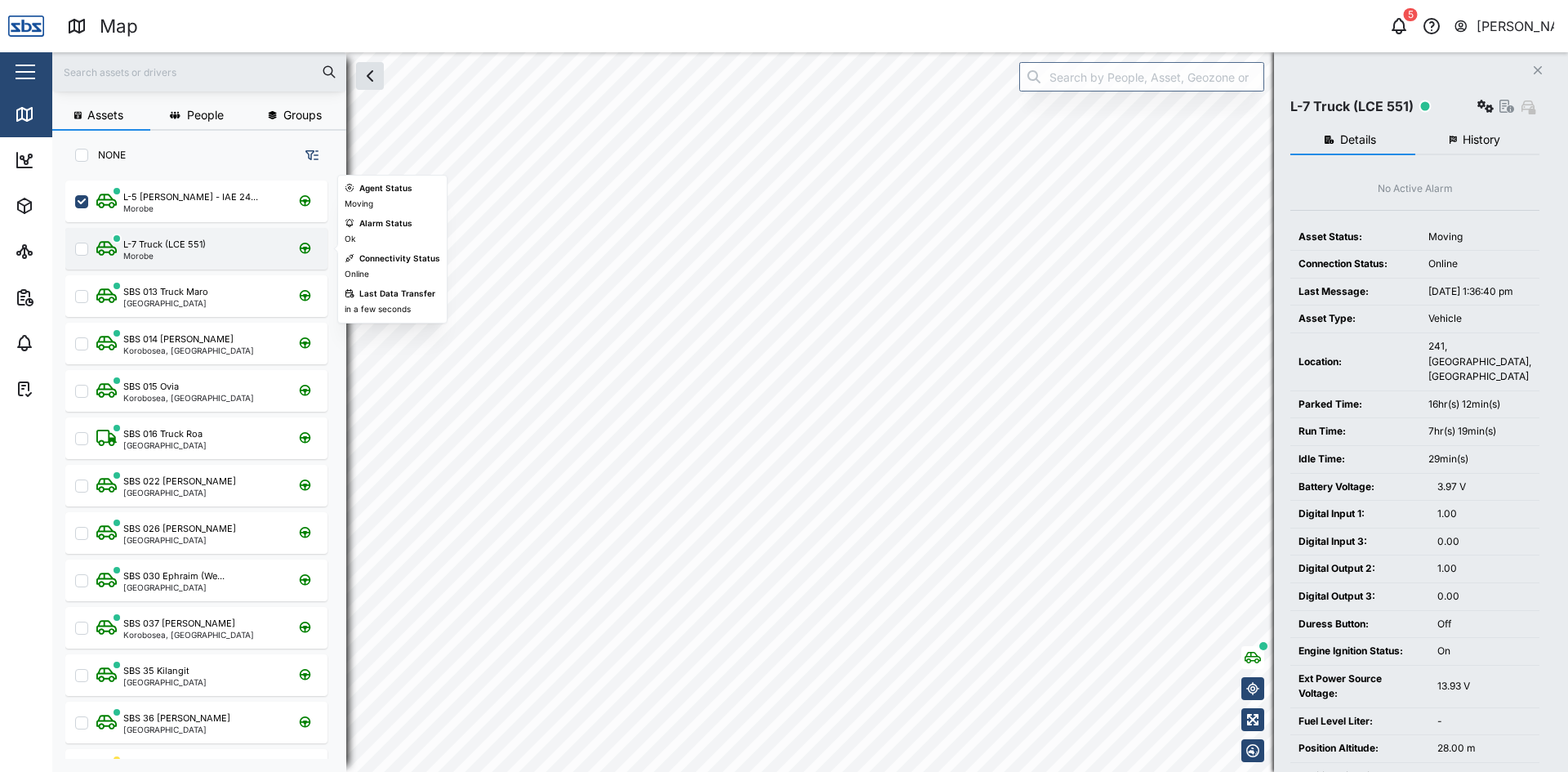
click at [232, 253] on div "L-7 Truck (LCE 551) Morobe" at bounding box center [207, 248] width 222 height 22
checkbox input "false"
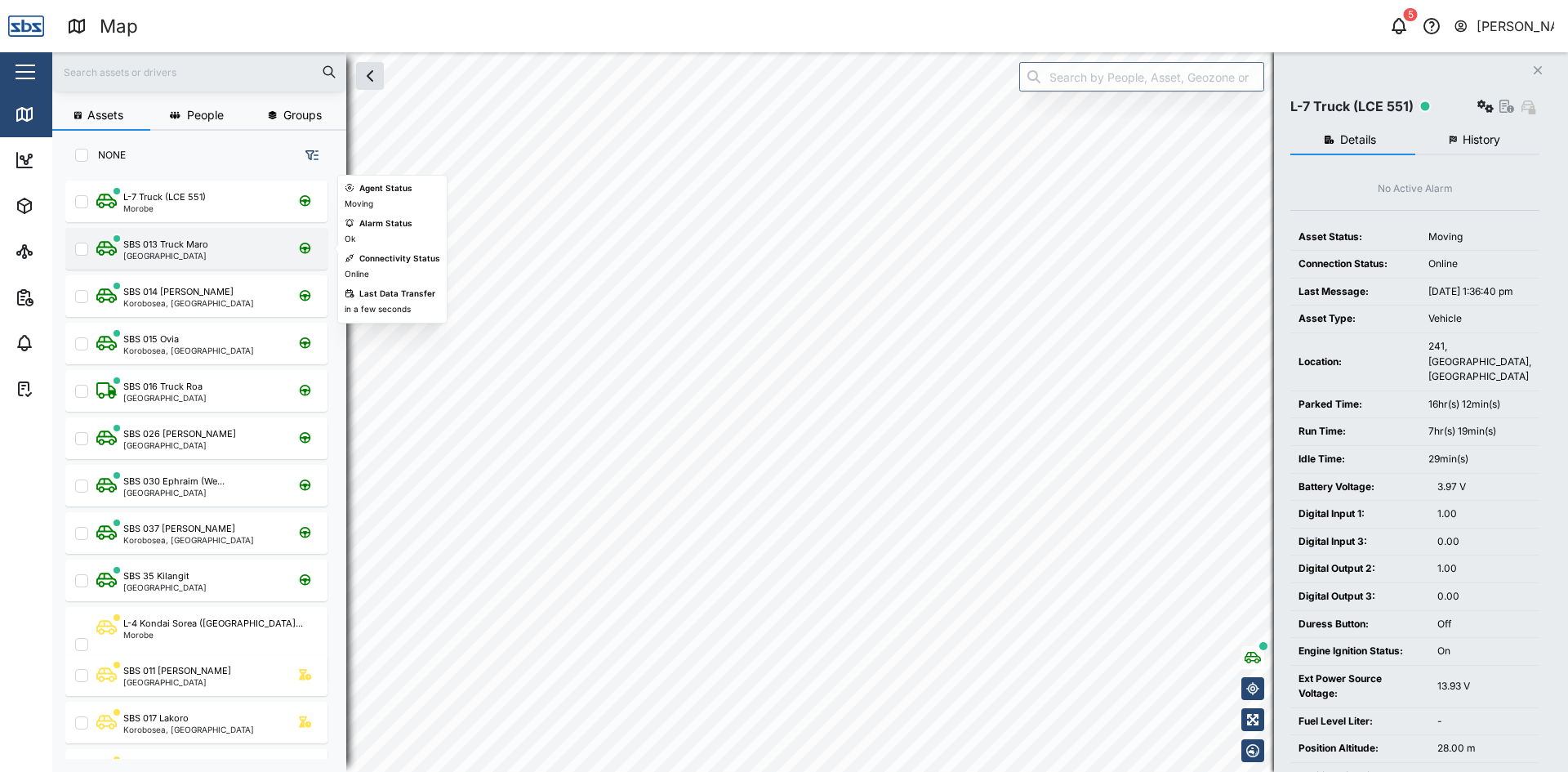
click at [154, 255] on div "[GEOGRAPHIC_DATA]" at bounding box center [166, 255] width 85 height 8
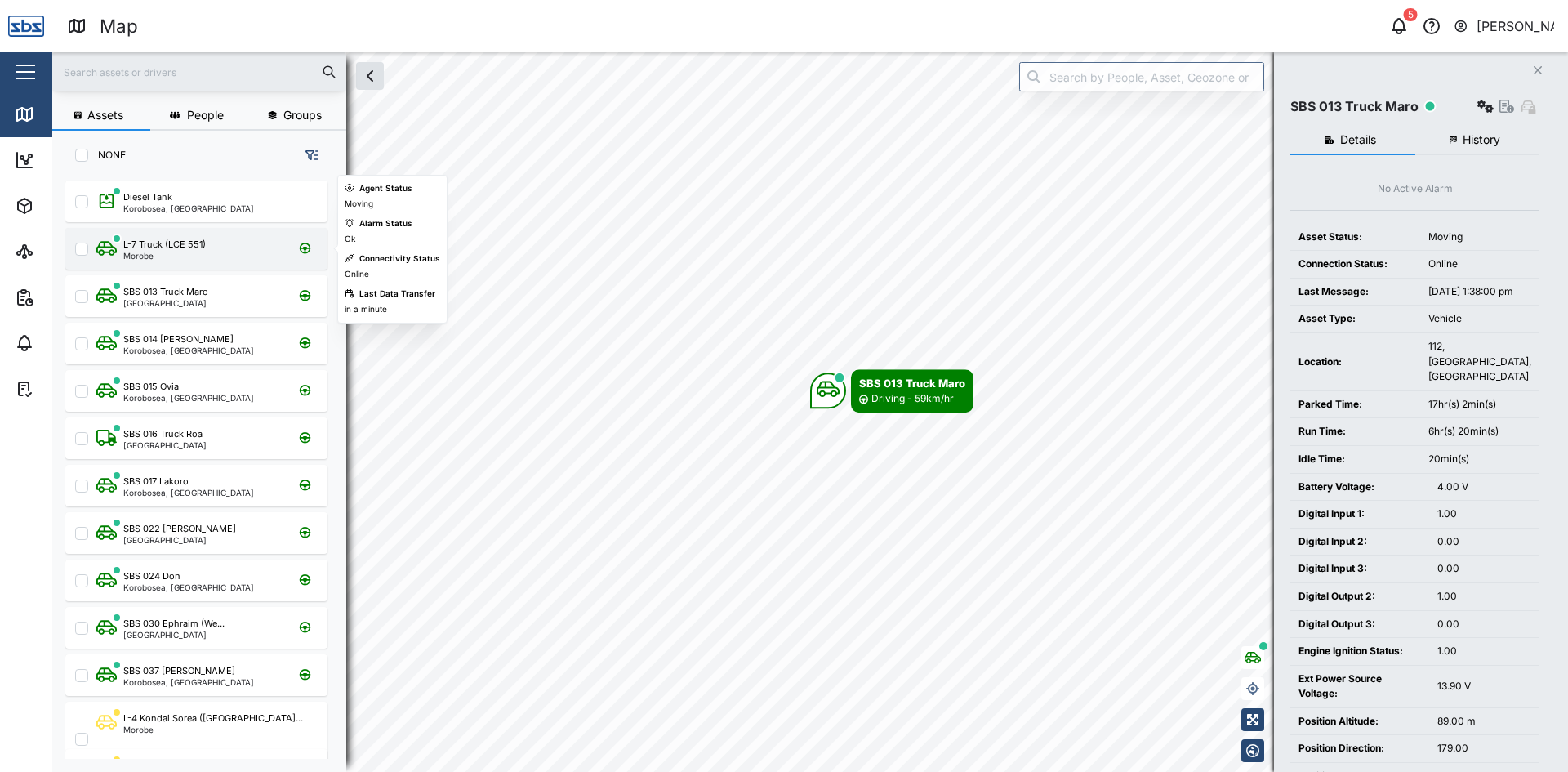
click at [162, 243] on div "L-7 Truck (LCE 551)" at bounding box center [164, 245] width 83 height 14
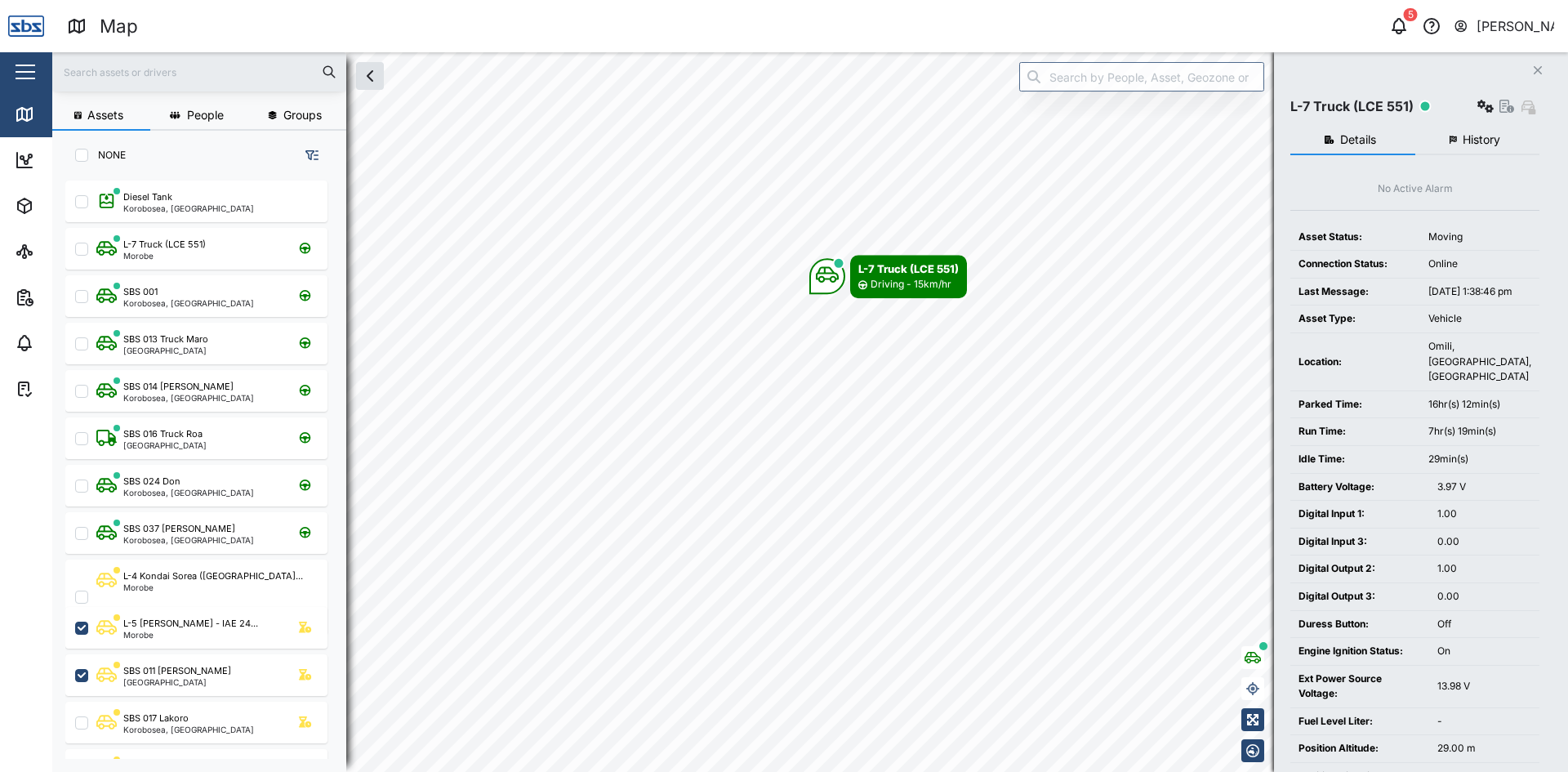
checkbox input "false"
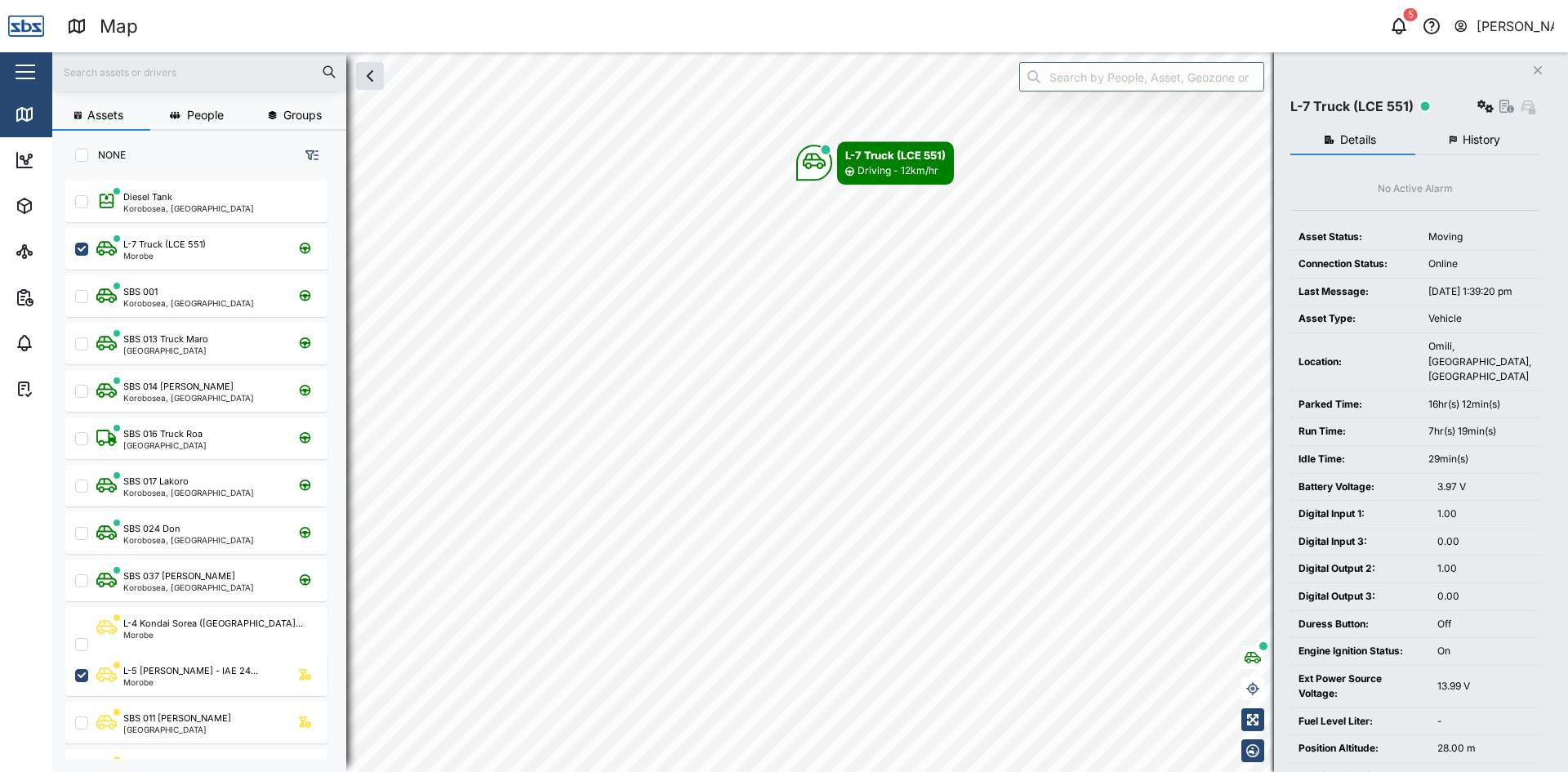
checkbox input "false"
checkbox input "true"
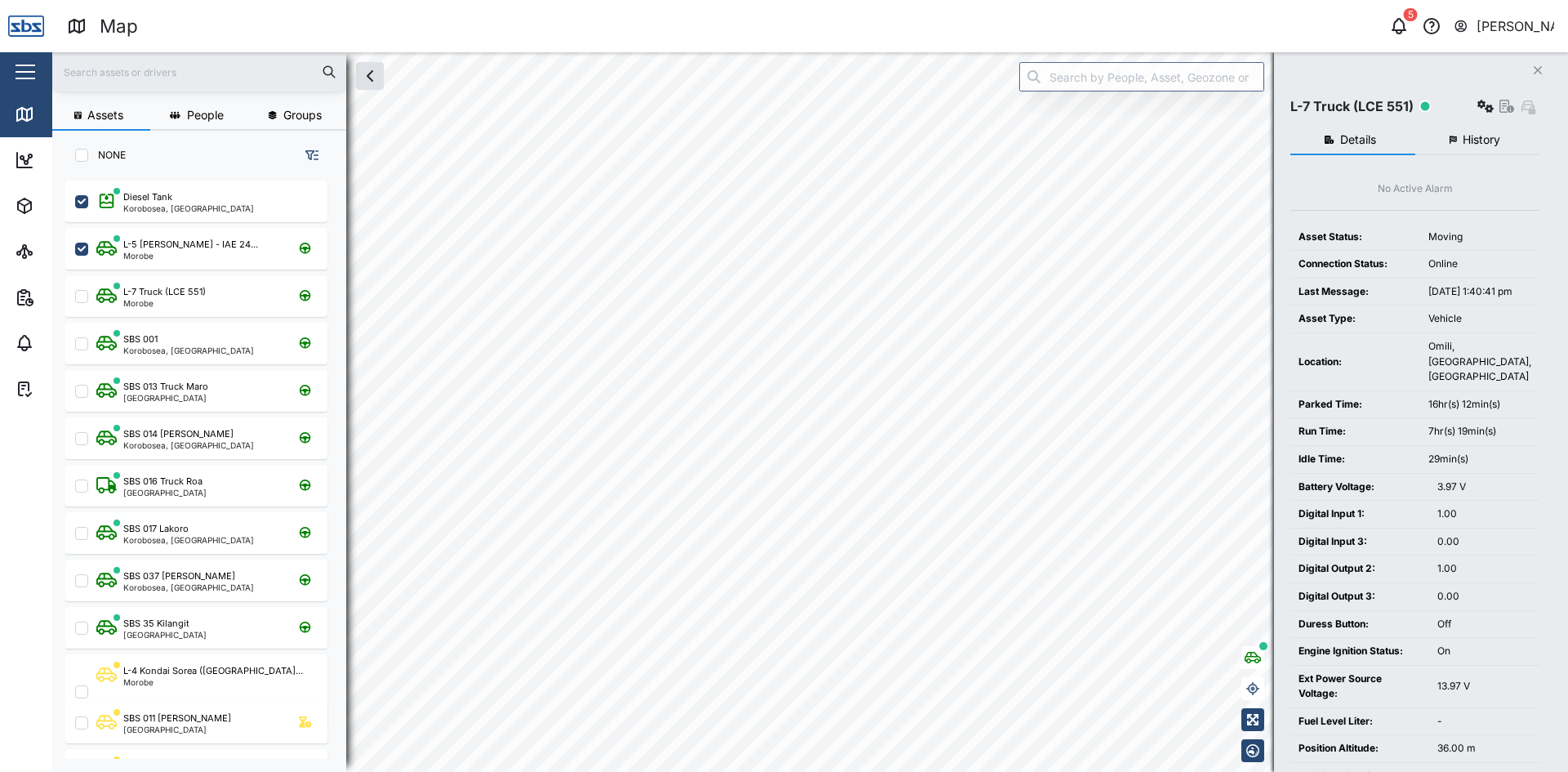
checkbox input "true"
checkbox input "false"
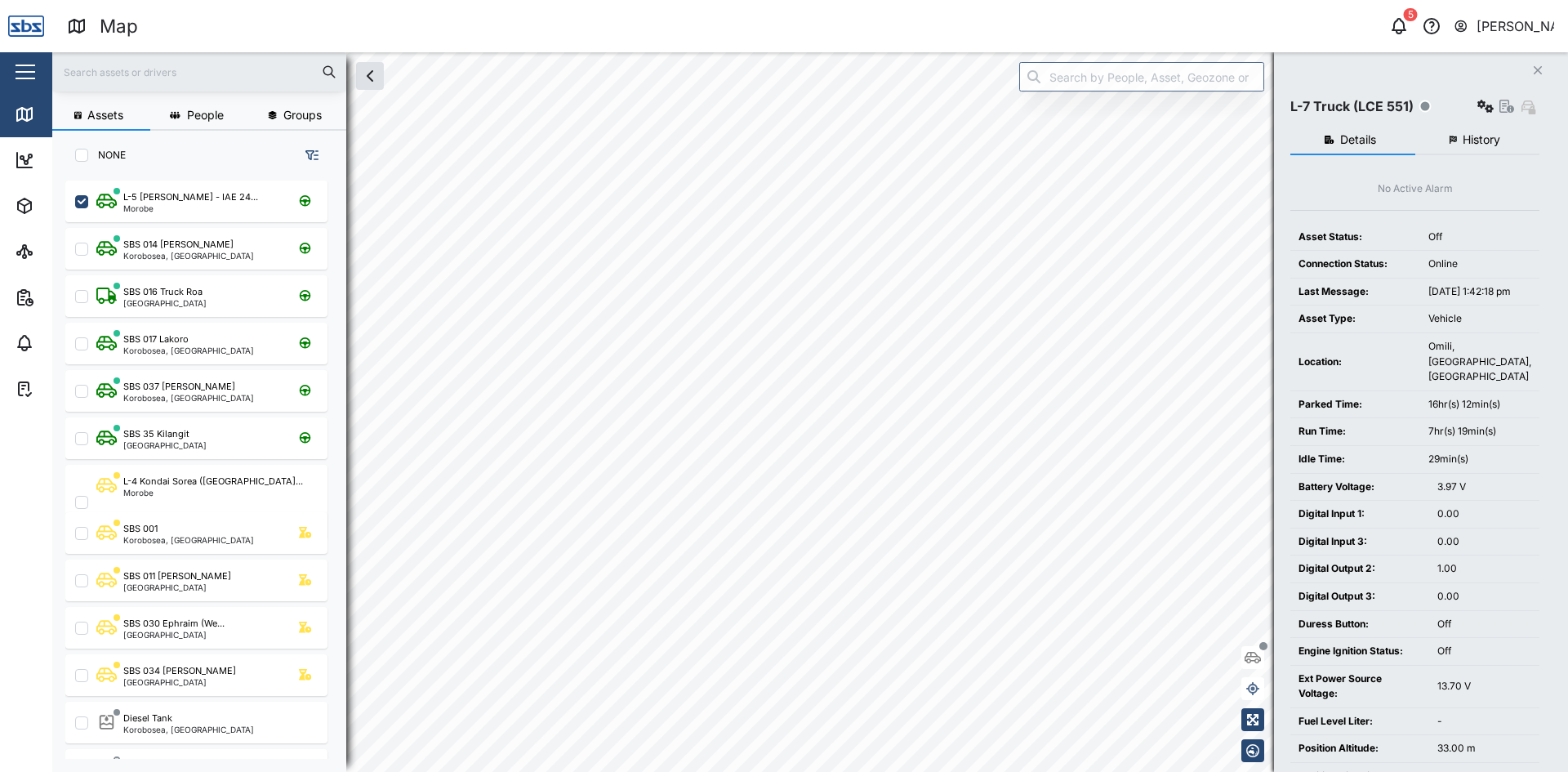
checkbox input "false"
checkbox input "true"
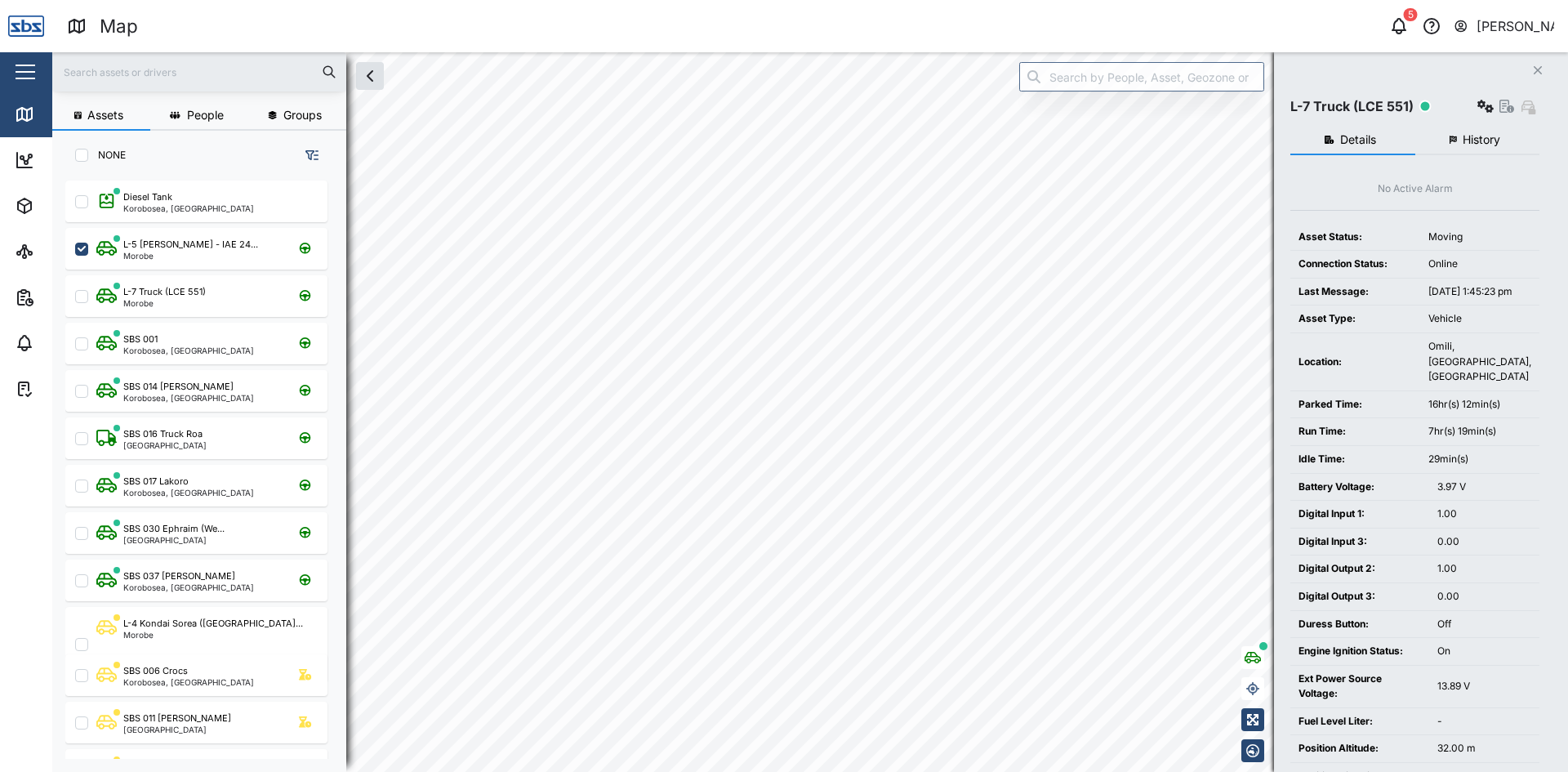
checkbox input "true"
checkbox input "false"
checkbox input "true"
checkbox input "false"
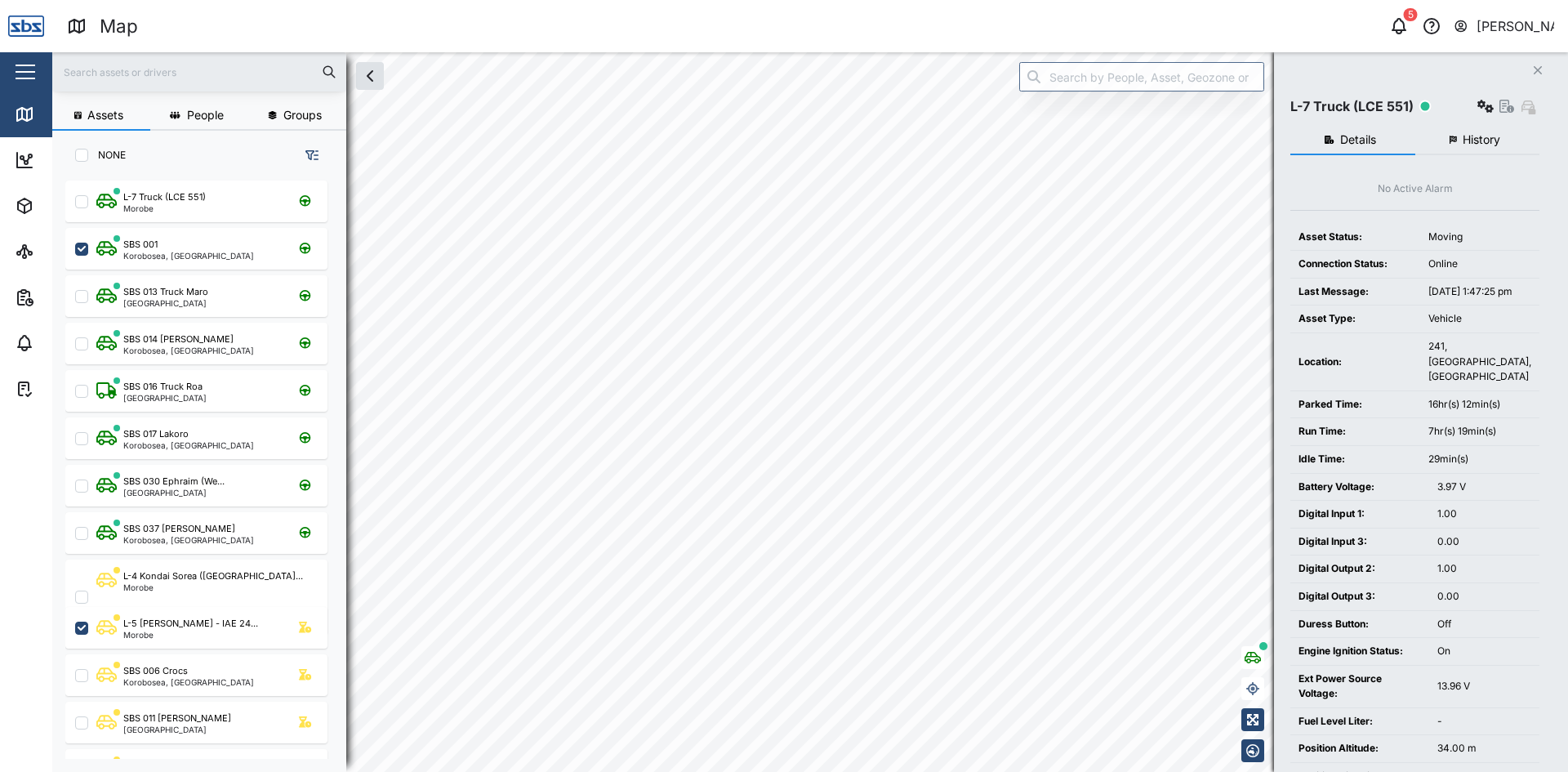
checkbox input "false"
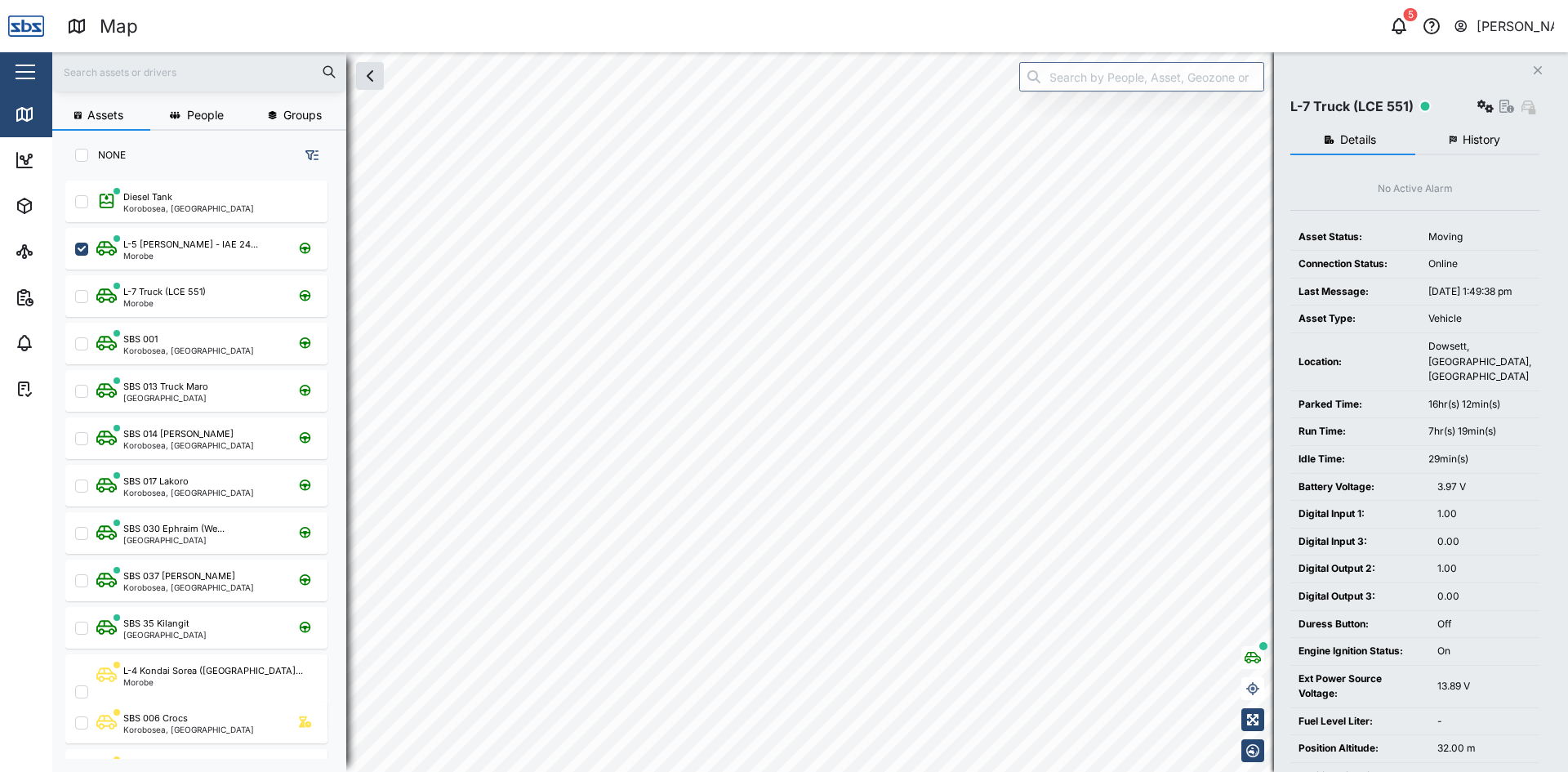
checkbox input "false"
